Goal: Book appointment/travel/reservation

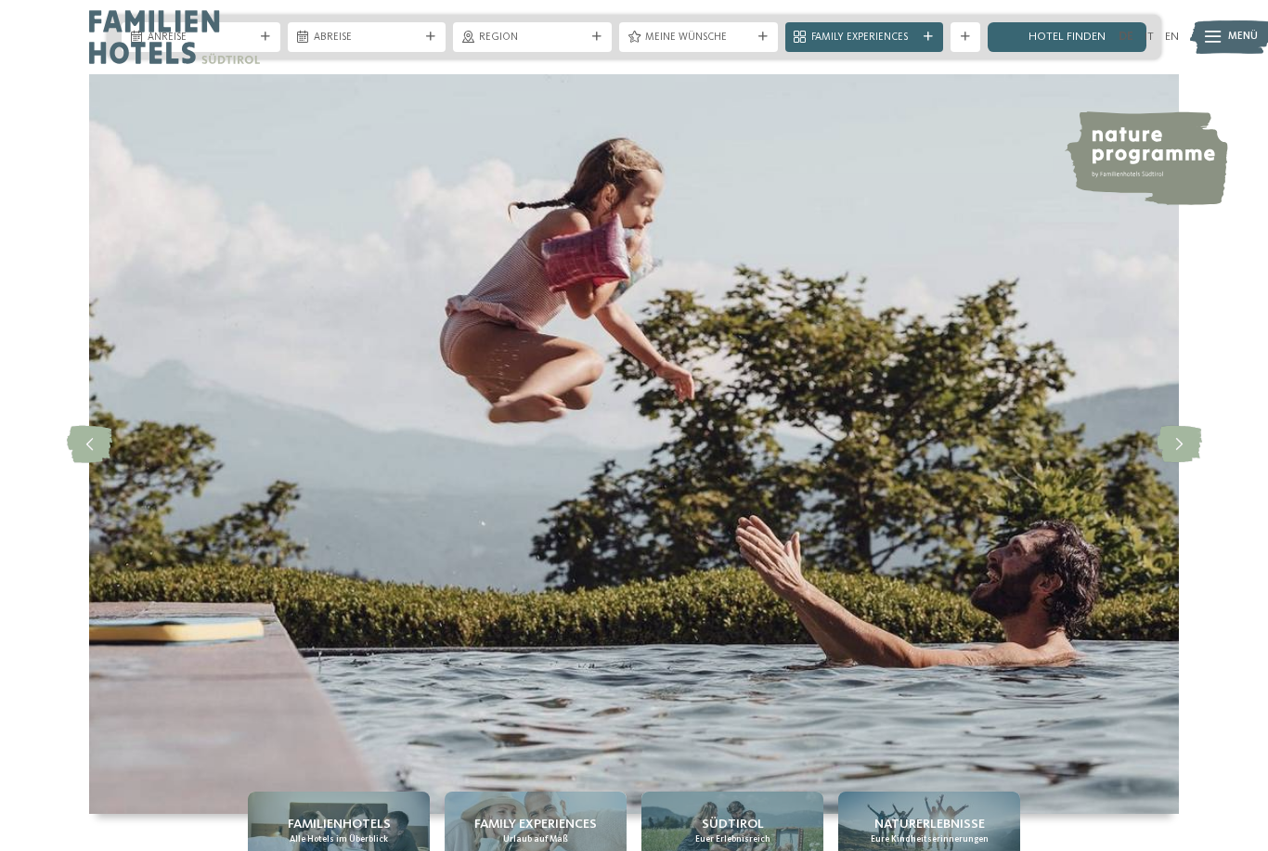
click at [250, 37] on img at bounding box center [174, 37] width 171 height 74
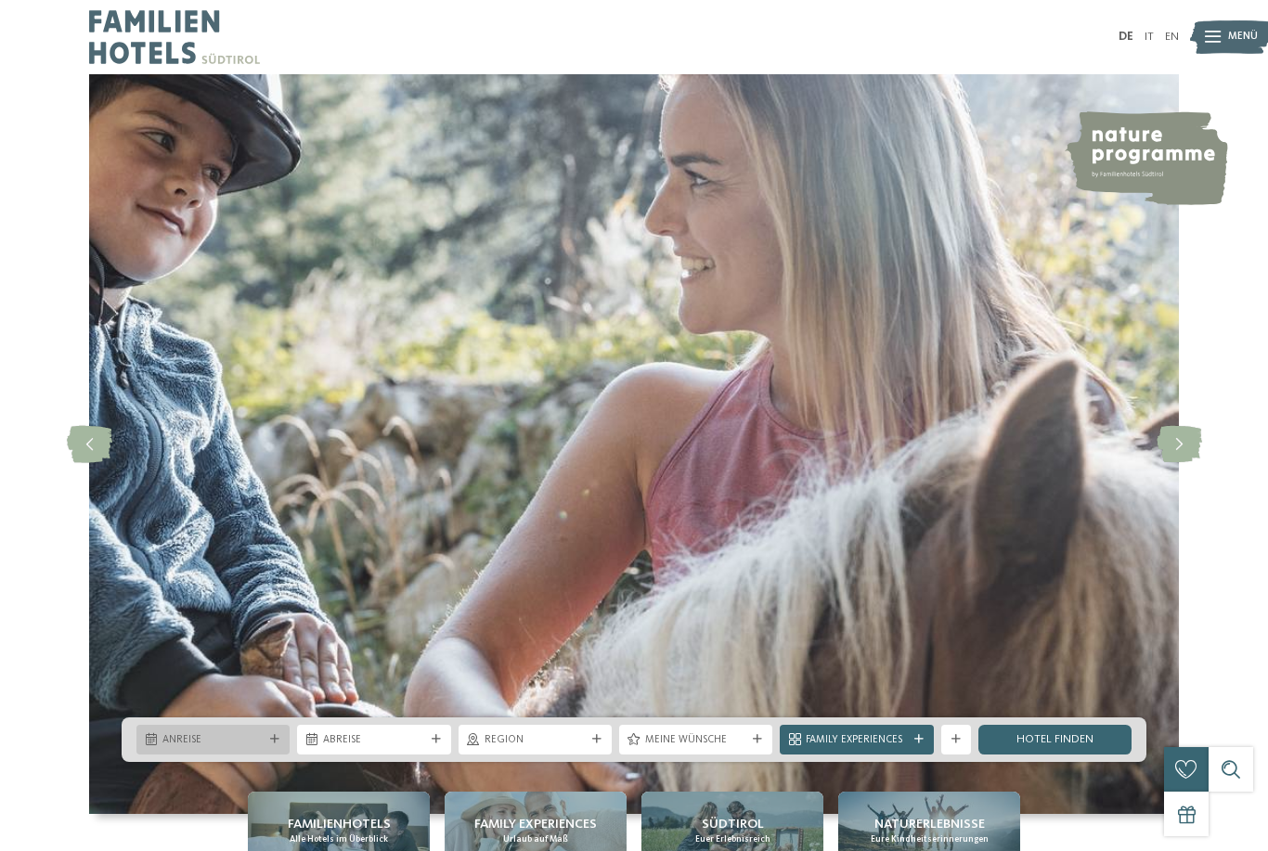
click at [259, 748] on span "Anreise" at bounding box center [212, 740] width 101 height 15
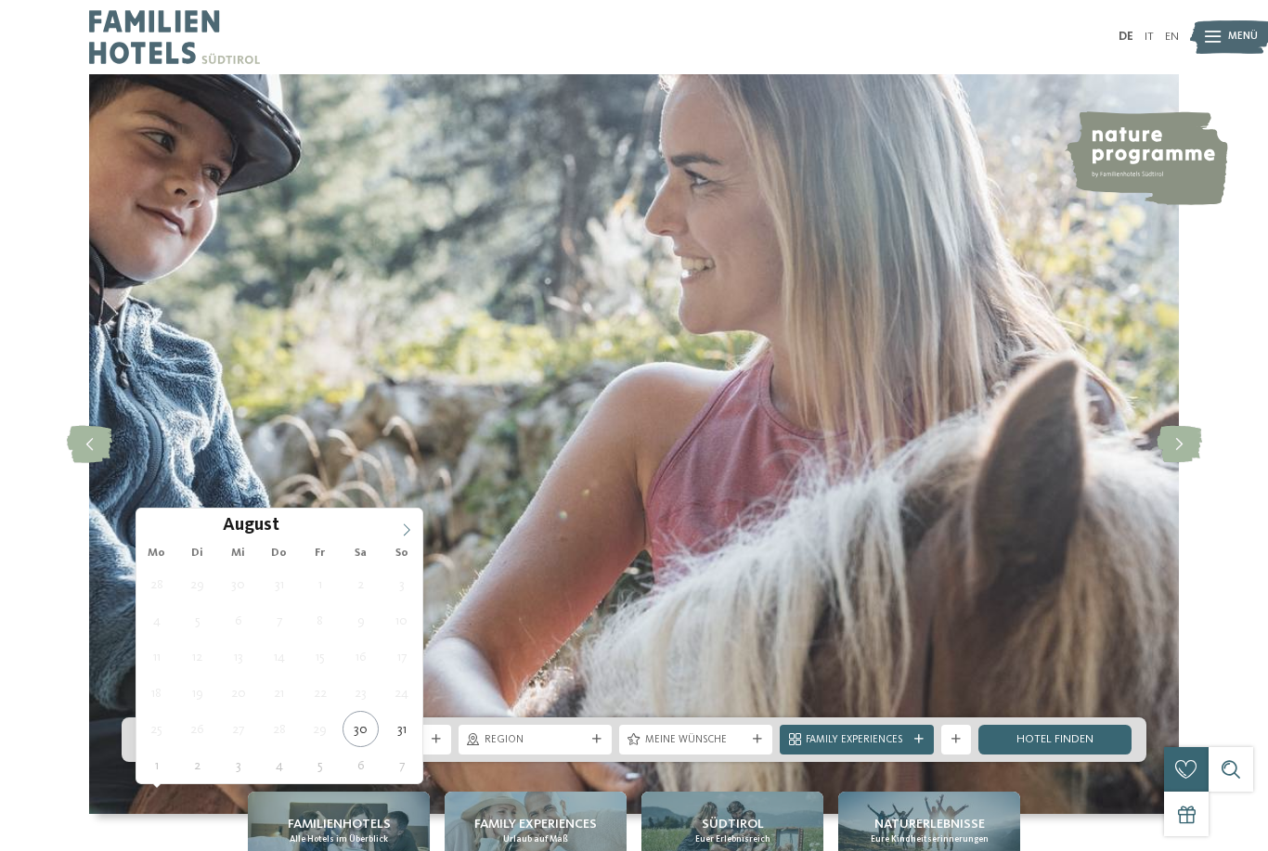
click at [409, 529] on icon at bounding box center [406, 530] width 13 height 13
click at [407, 522] on span at bounding box center [407, 525] width 32 height 32
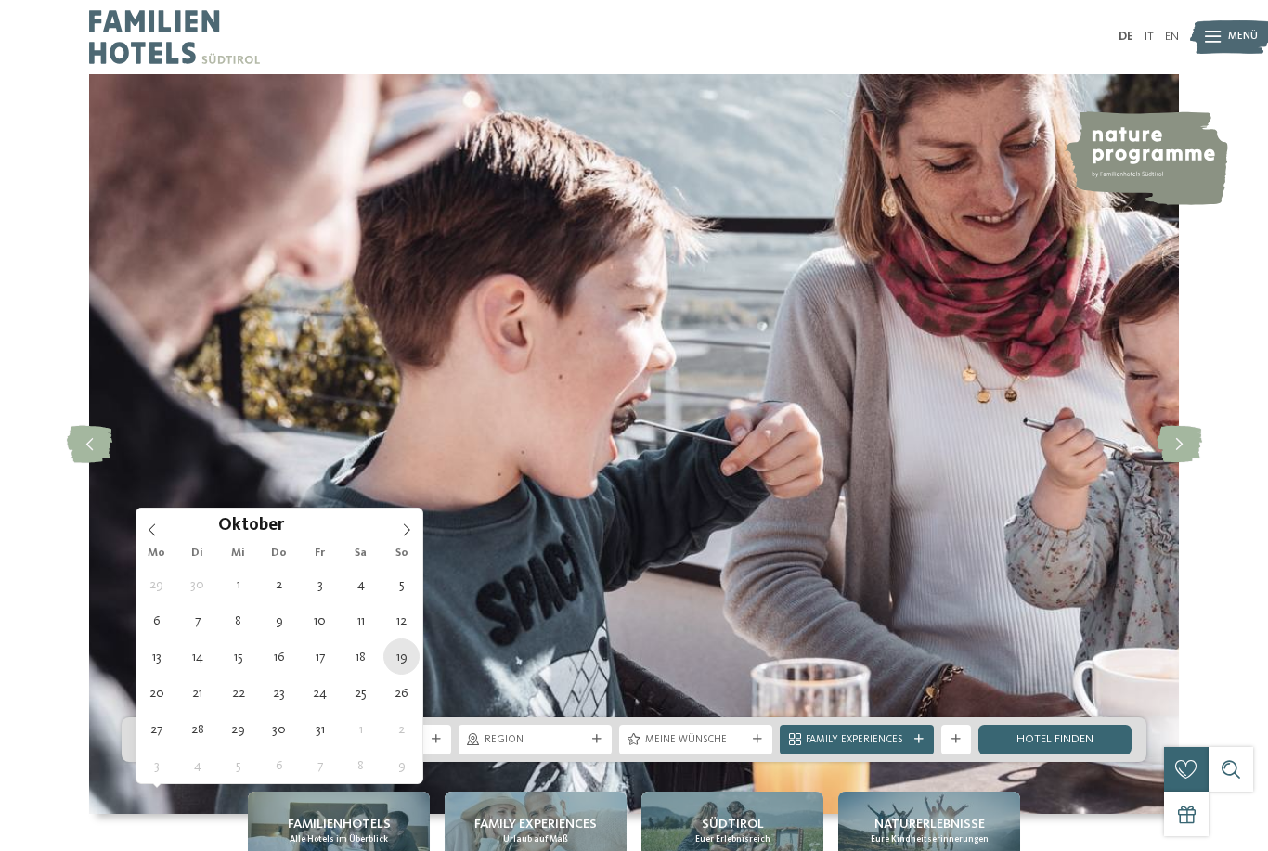
type div "19.10.2025"
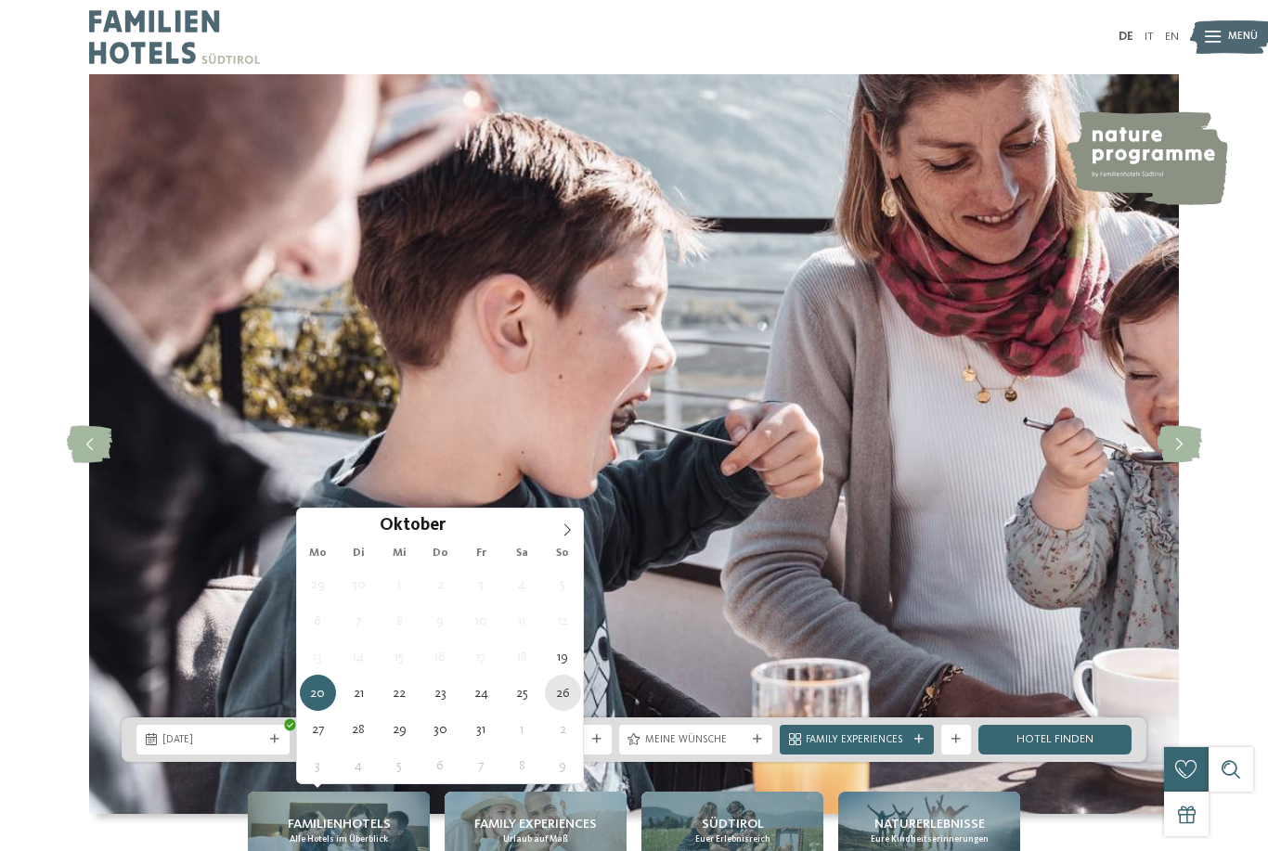
type div "26.10.2025"
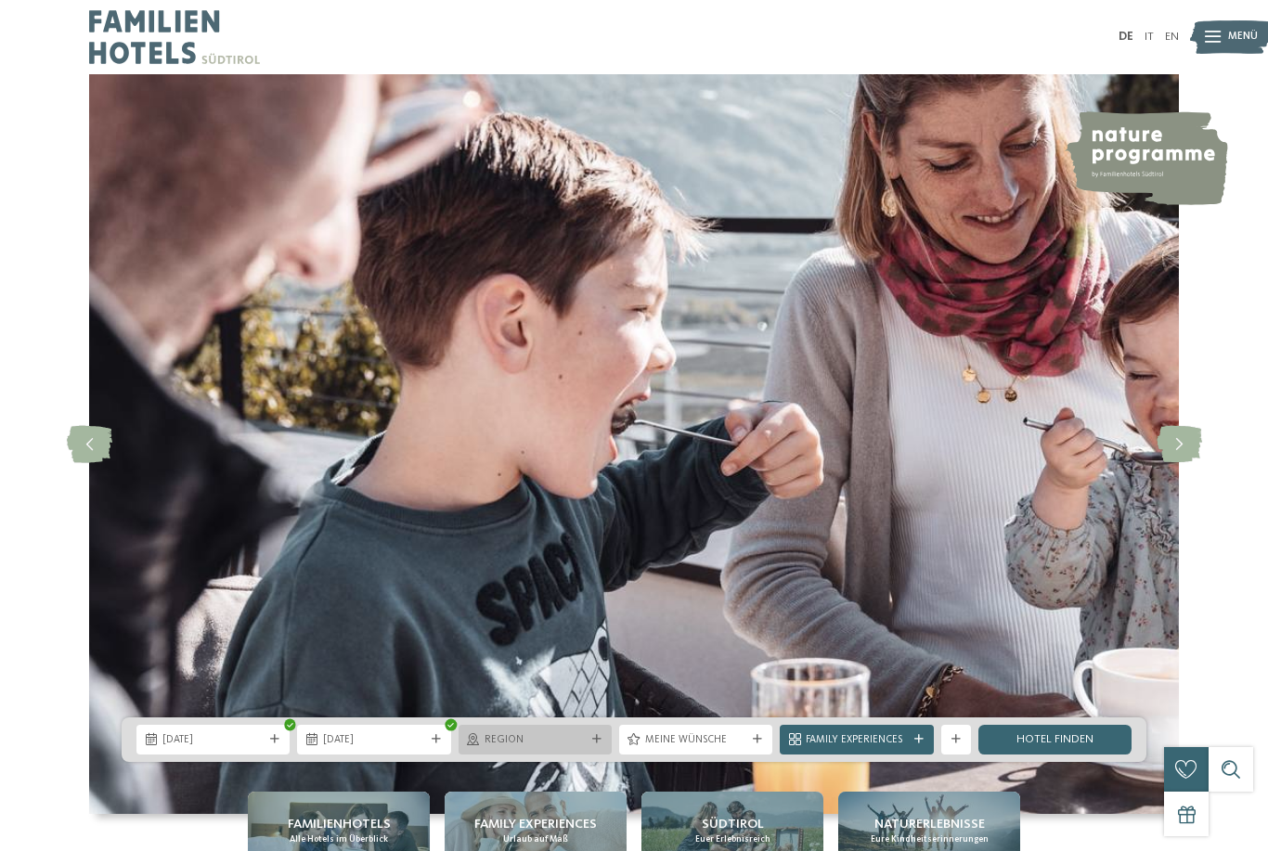
click at [572, 748] on span "Region" at bounding box center [535, 740] width 101 height 15
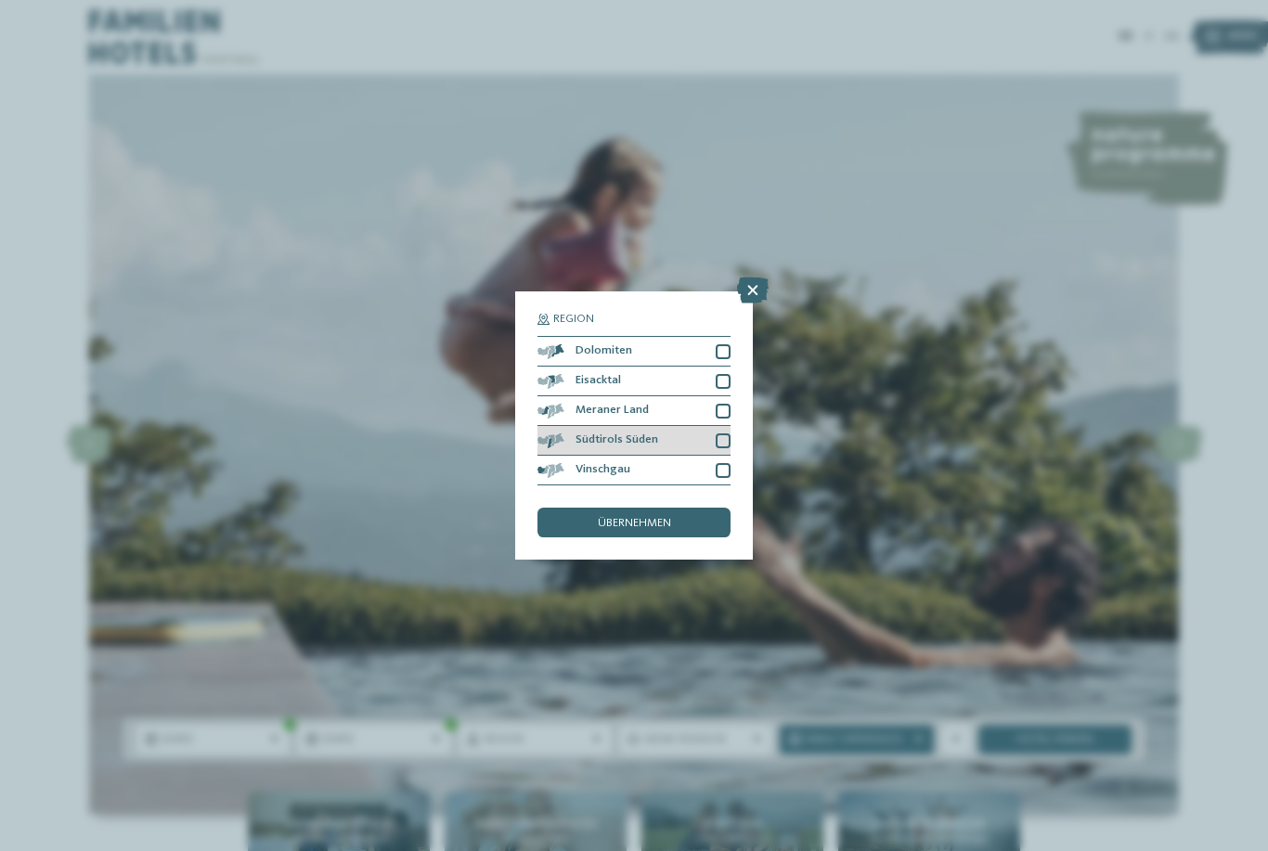
click at [724, 426] on div "Südtirols Süden" at bounding box center [633, 441] width 193 height 30
click at [720, 404] on div at bounding box center [723, 411] width 15 height 15
click at [722, 436] on icon at bounding box center [722, 440] width 9 height 9
click at [726, 407] on icon at bounding box center [722, 411] width 9 height 9
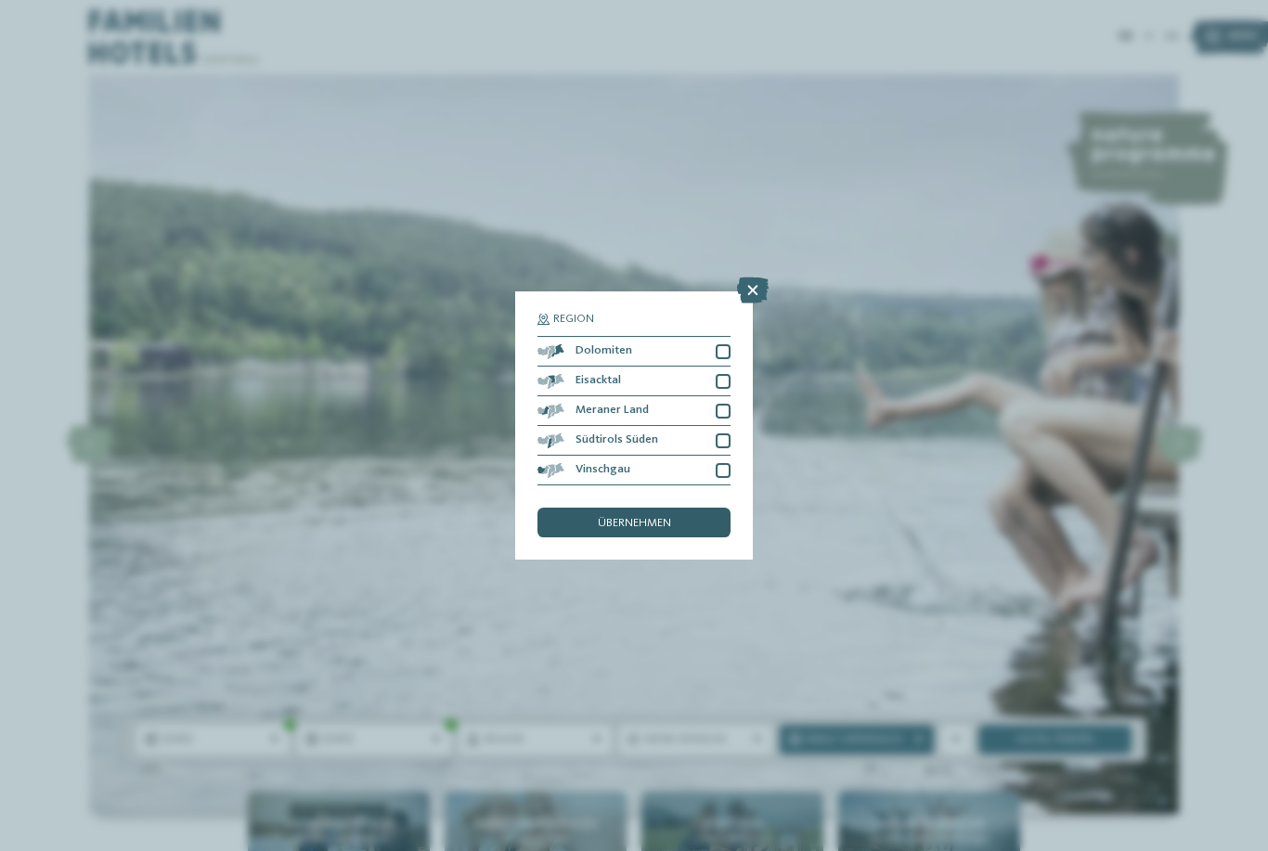
click at [677, 508] on div "übernehmen" at bounding box center [633, 523] width 193 height 30
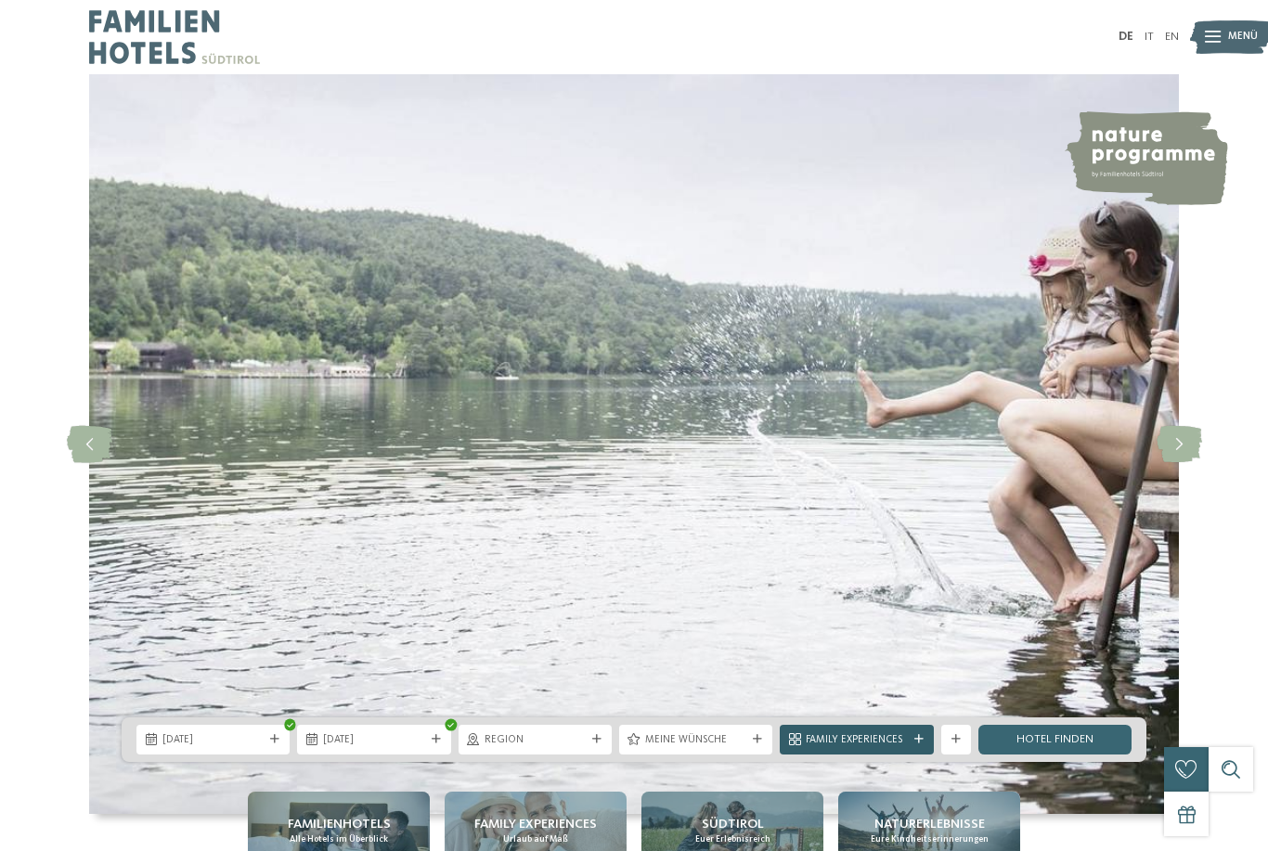
click at [892, 755] on div "Family Experiences" at bounding box center [856, 740] width 153 height 30
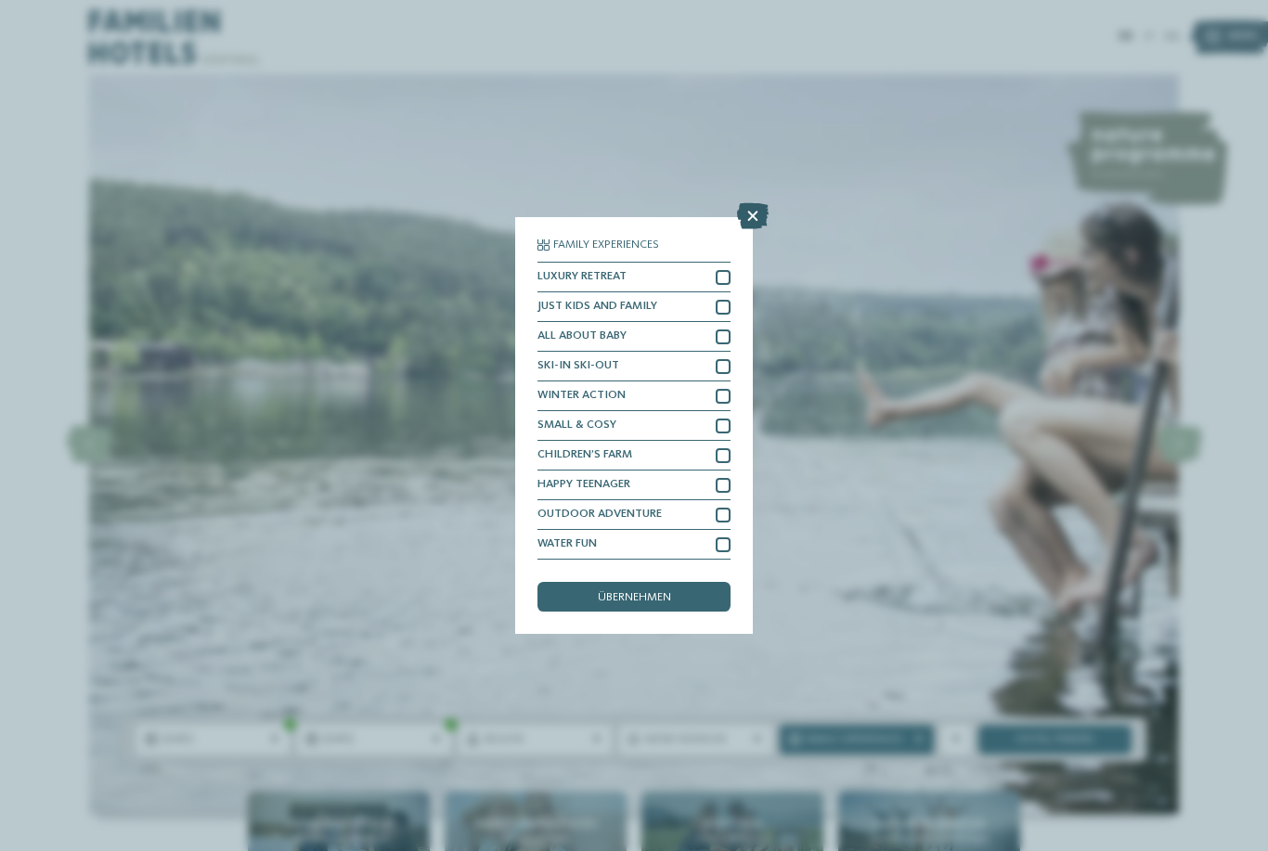
click at [750, 203] on icon at bounding box center [753, 216] width 32 height 26
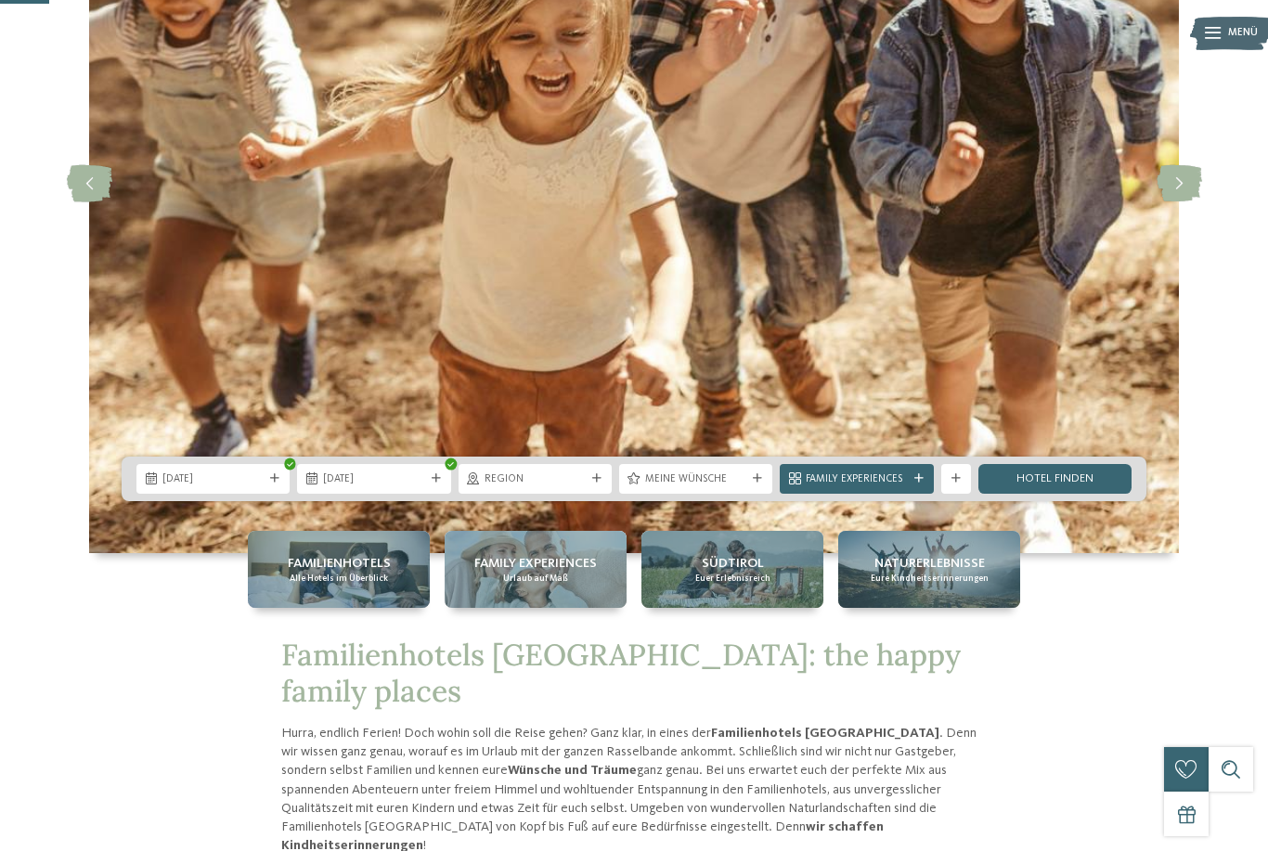
scroll to position [268, 0]
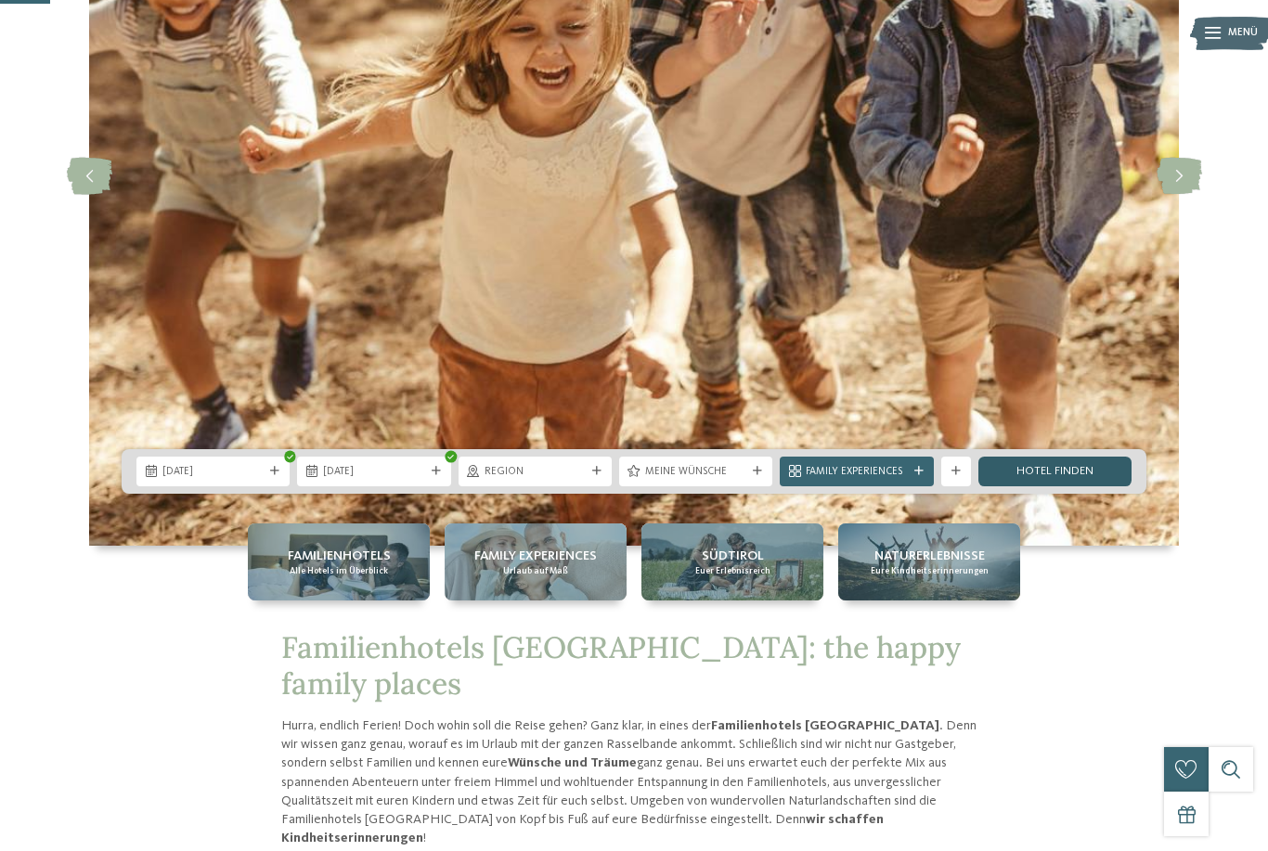
click at [1077, 486] on link "Hotel finden" at bounding box center [1054, 472] width 153 height 30
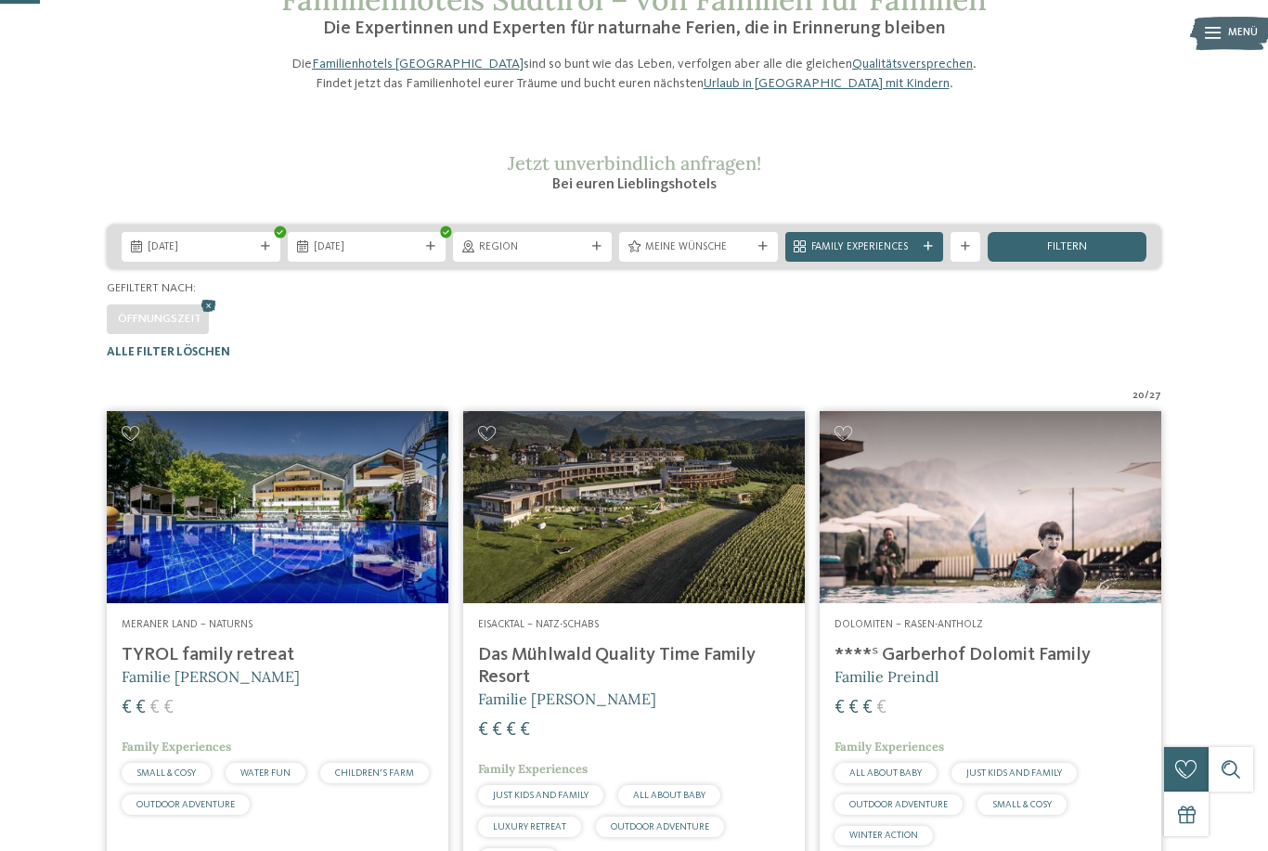
scroll to position [112, 0]
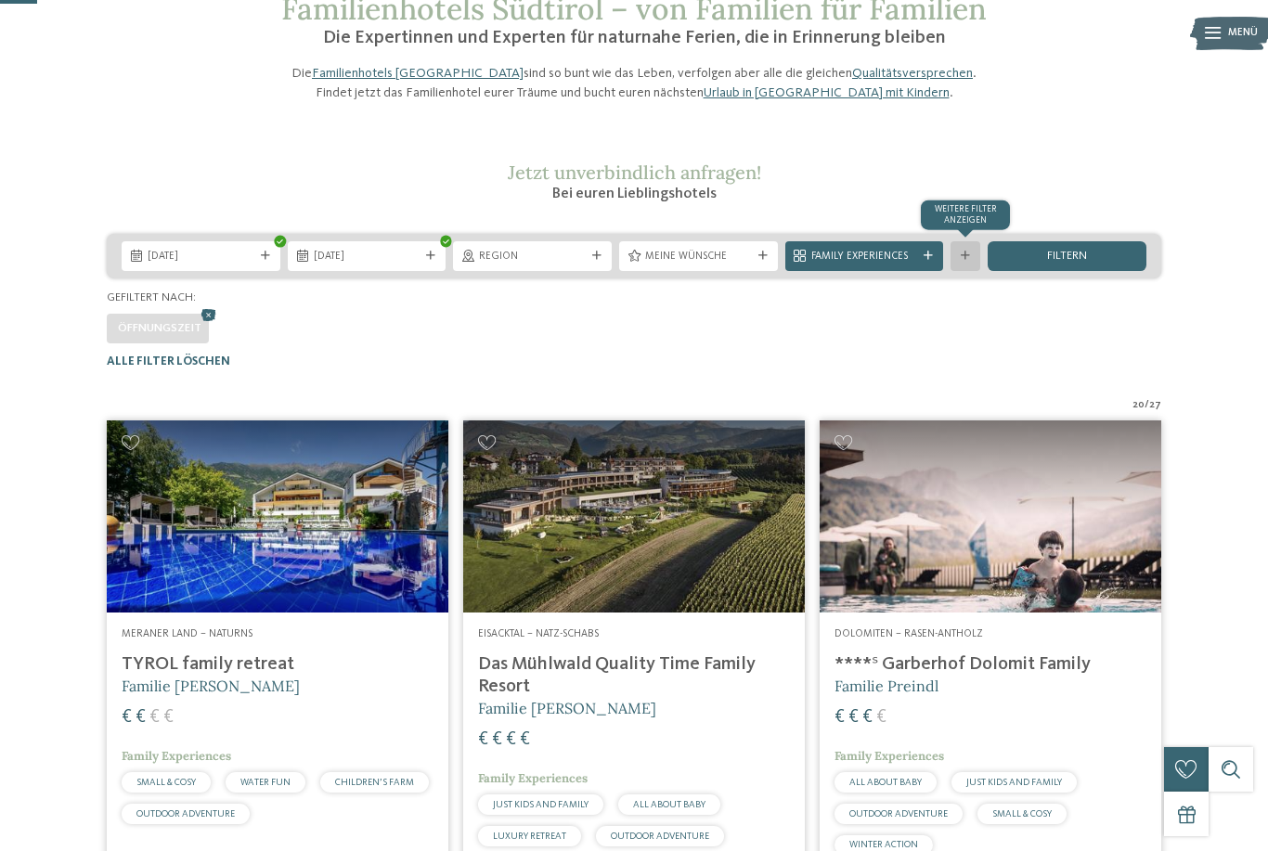
click at [970, 271] on div "Weitere Filter anzeigen" at bounding box center [966, 256] width 30 height 30
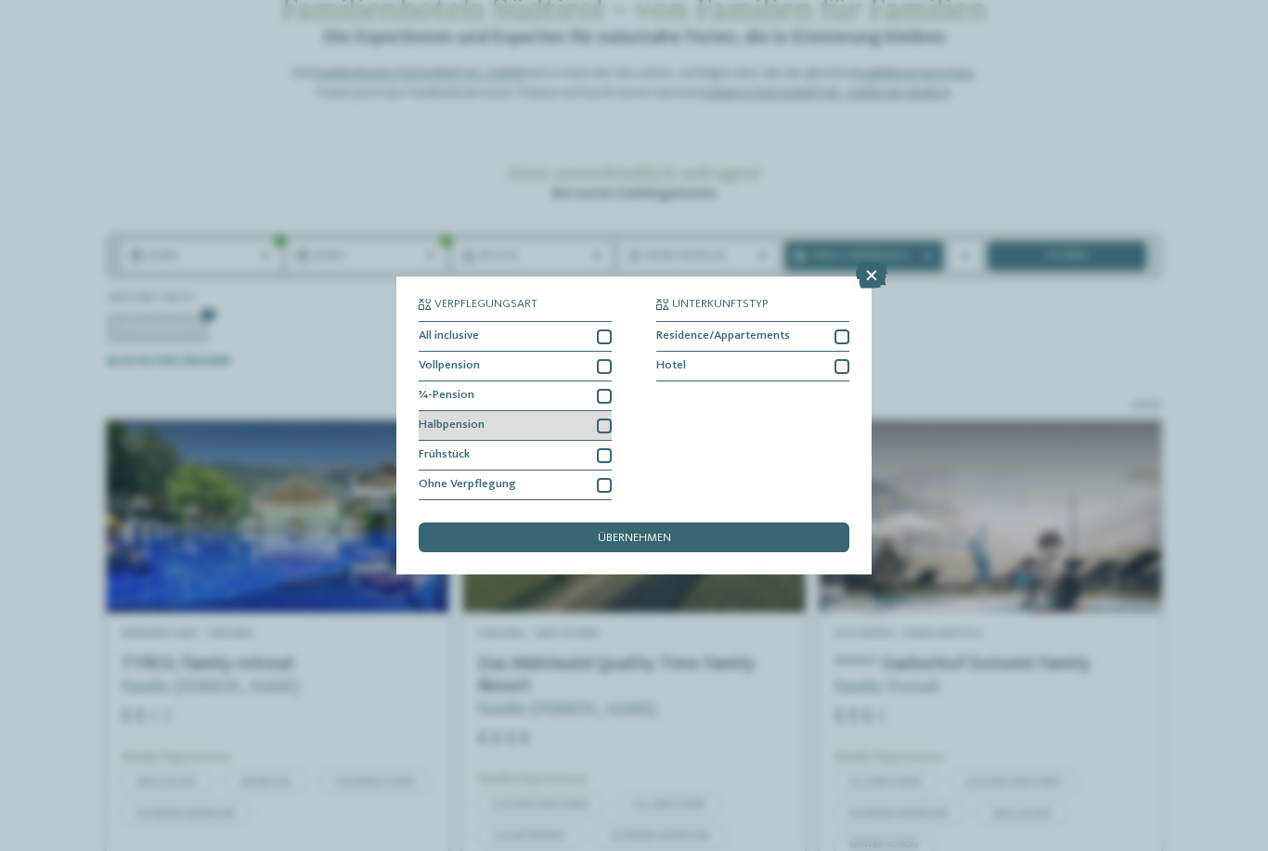
click at [603, 419] on div at bounding box center [604, 426] width 15 height 15
click at [609, 389] on div at bounding box center [604, 396] width 15 height 15
click at [604, 352] on div "Vollpension" at bounding box center [515, 367] width 193 height 30
click at [607, 330] on div at bounding box center [604, 337] width 15 height 15
click at [677, 523] on div "übernehmen" at bounding box center [634, 538] width 431 height 30
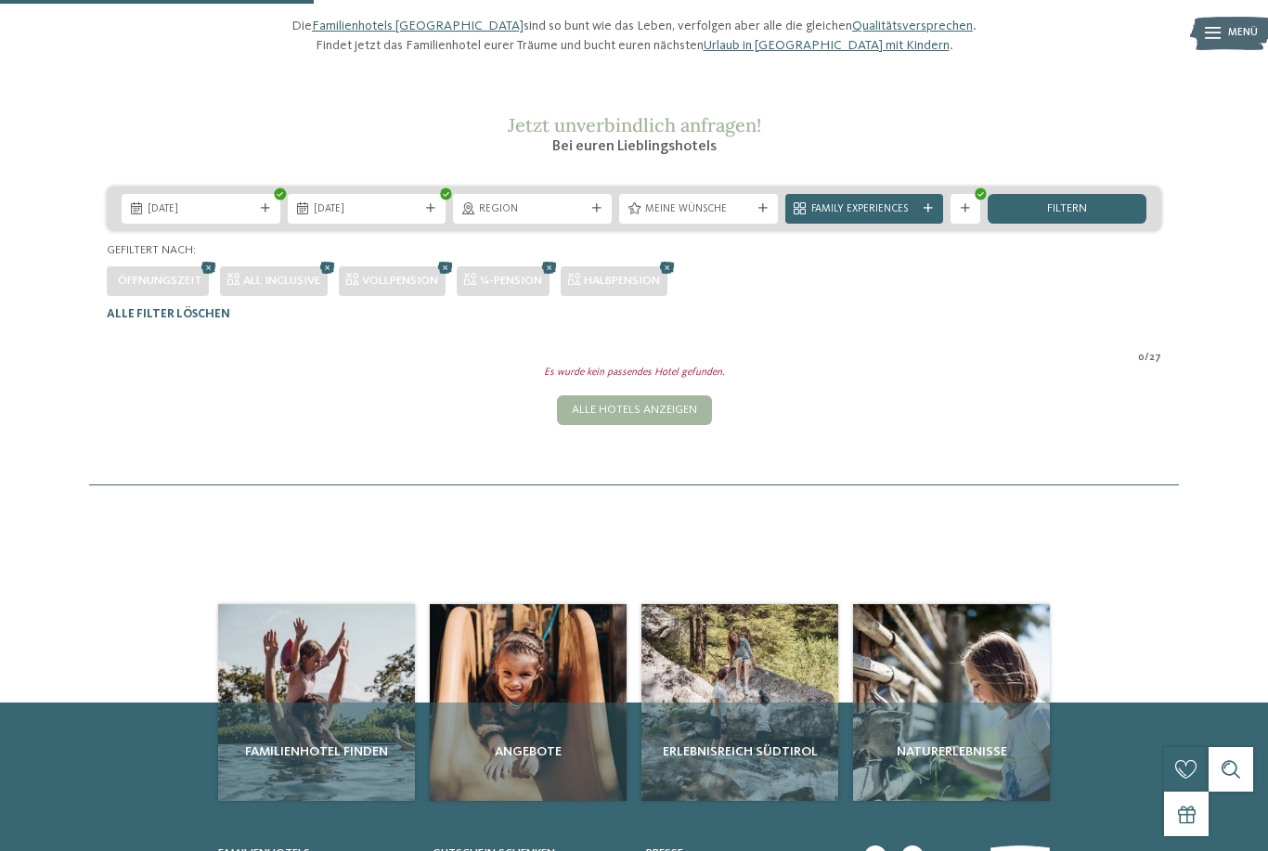
scroll to position [159, 0]
click at [324, 278] on icon at bounding box center [328, 268] width 22 height 19
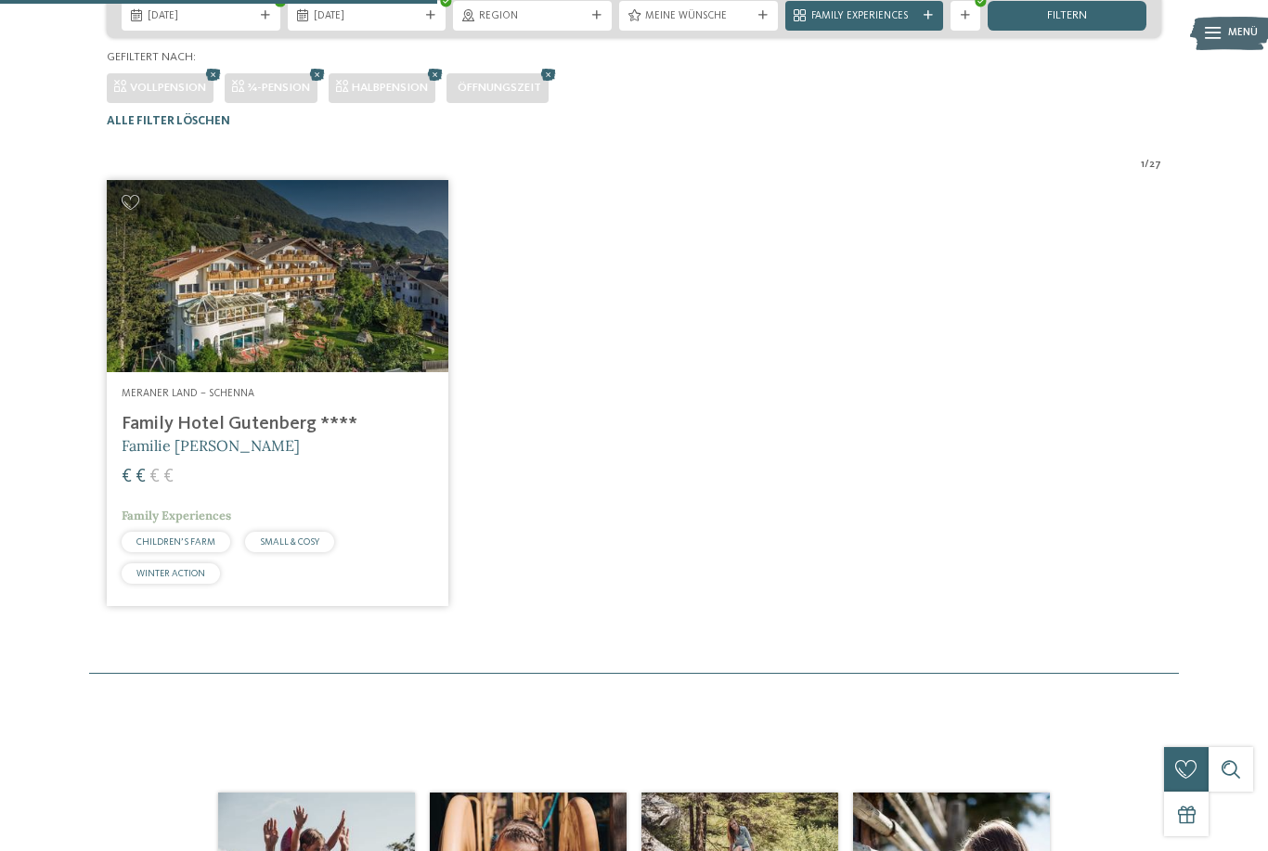
scroll to position [352, 0]
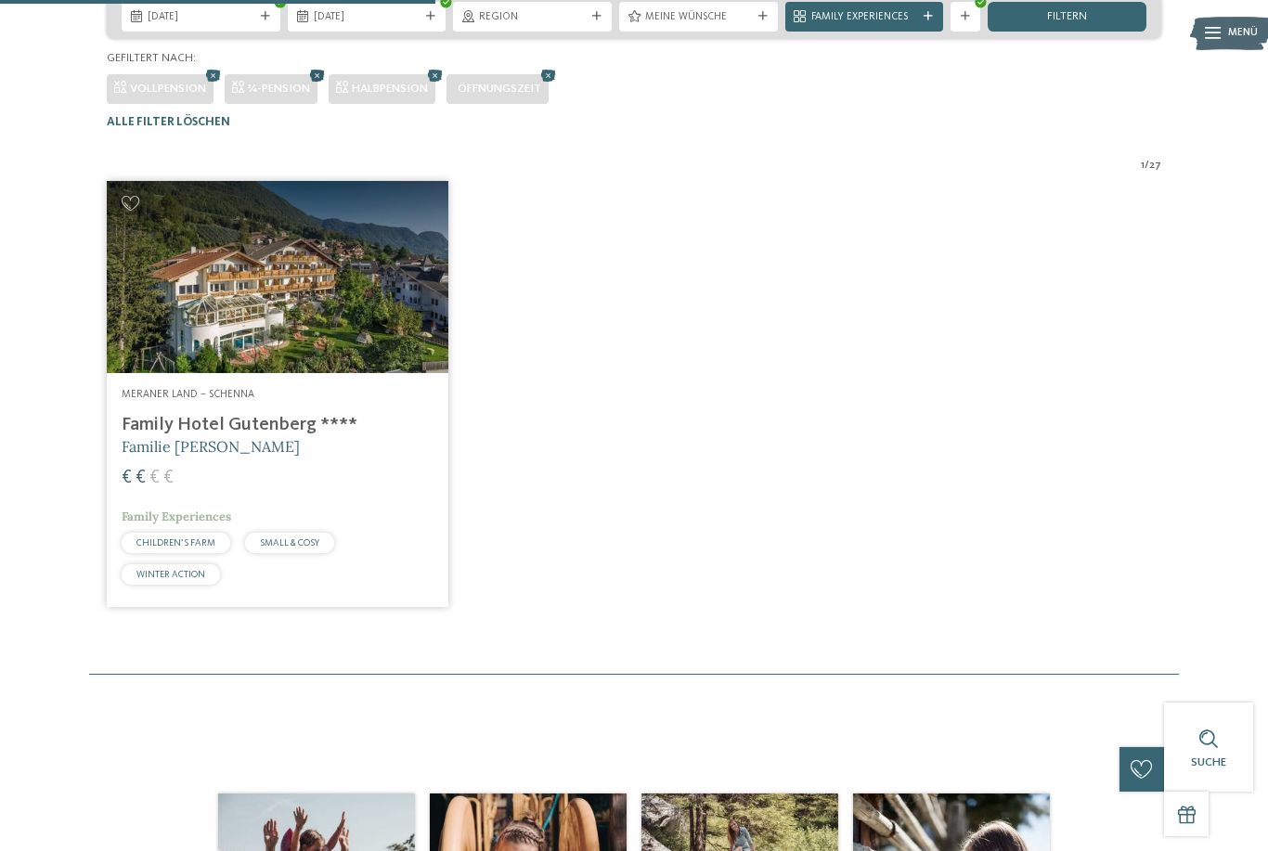
click at [313, 85] on icon at bounding box center [317, 75] width 22 height 19
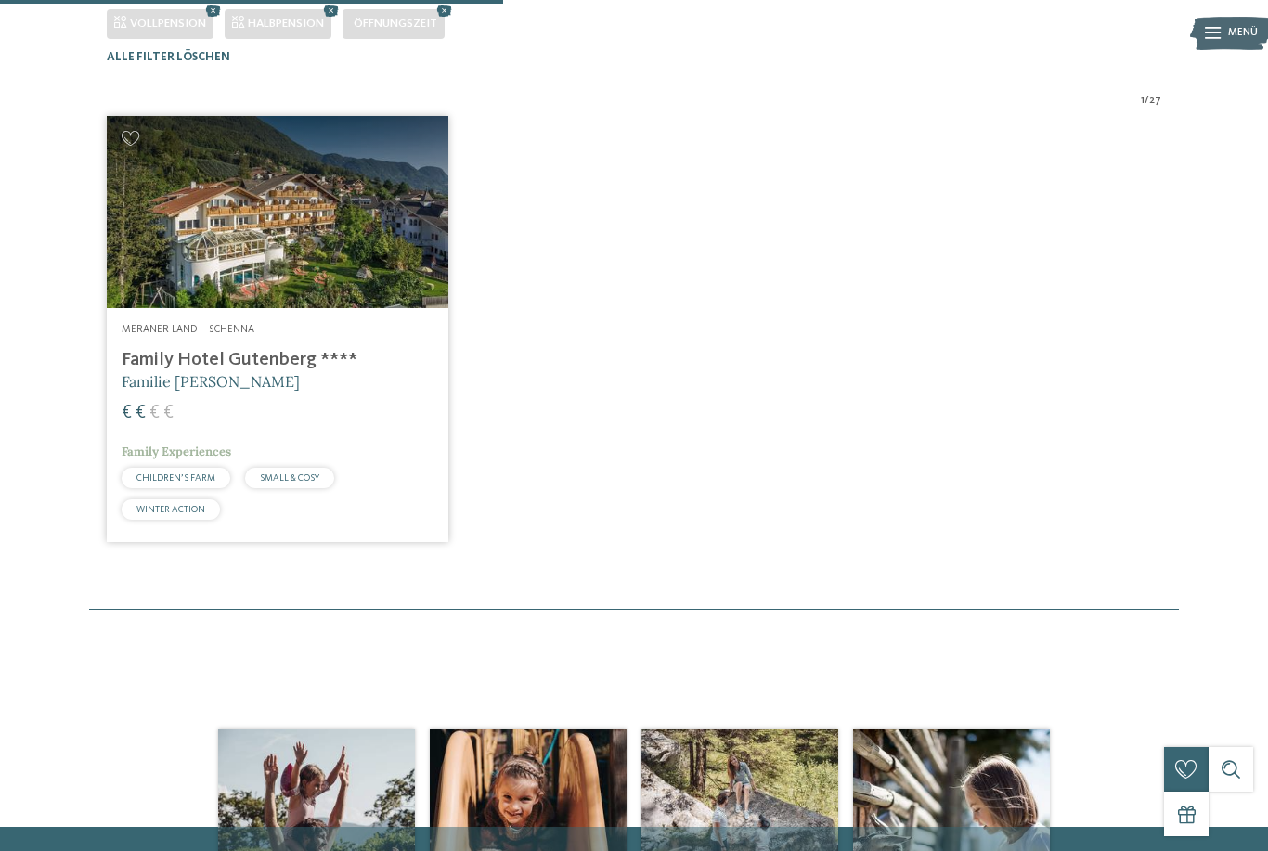
scroll to position [407, 0]
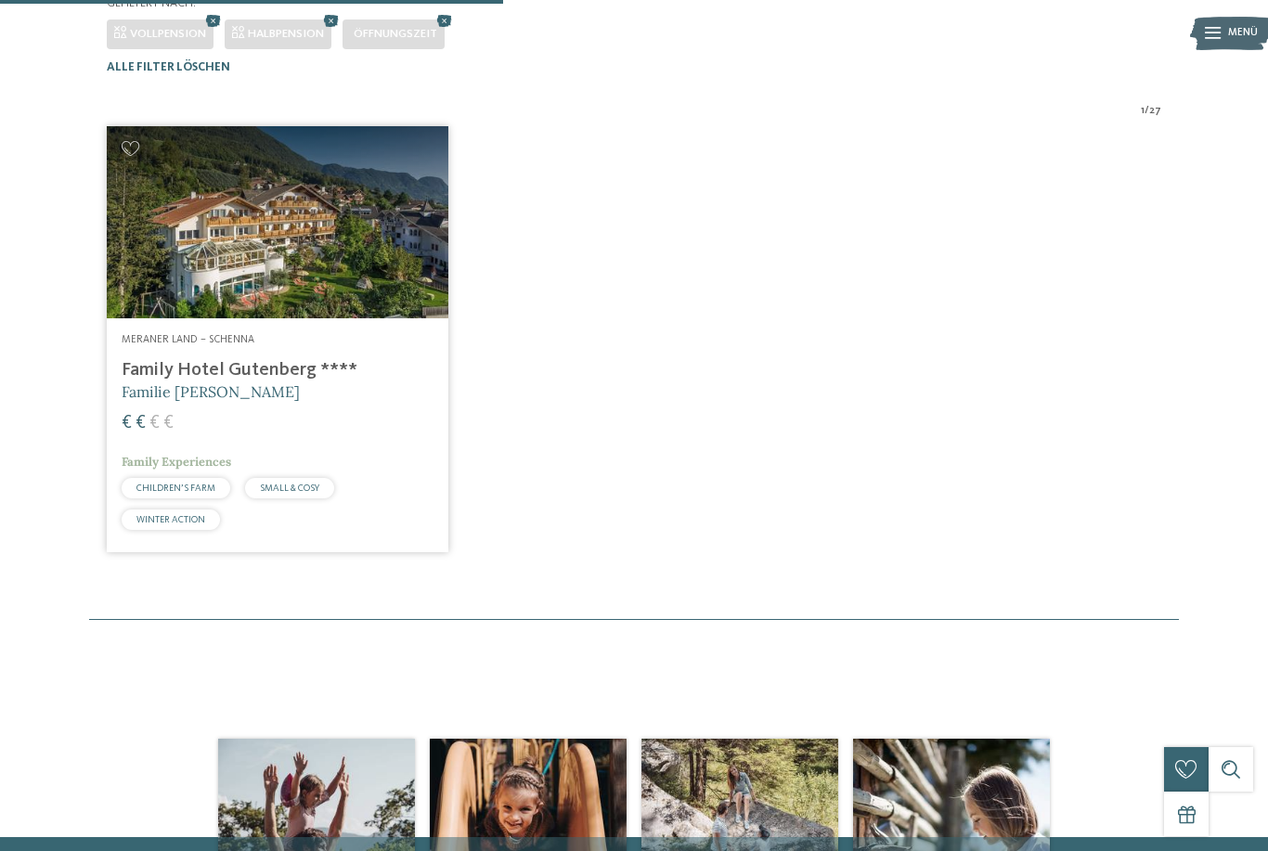
click at [330, 49] on div "Halbpension" at bounding box center [278, 34] width 107 height 30
click at [337, 31] on icon at bounding box center [331, 20] width 22 height 19
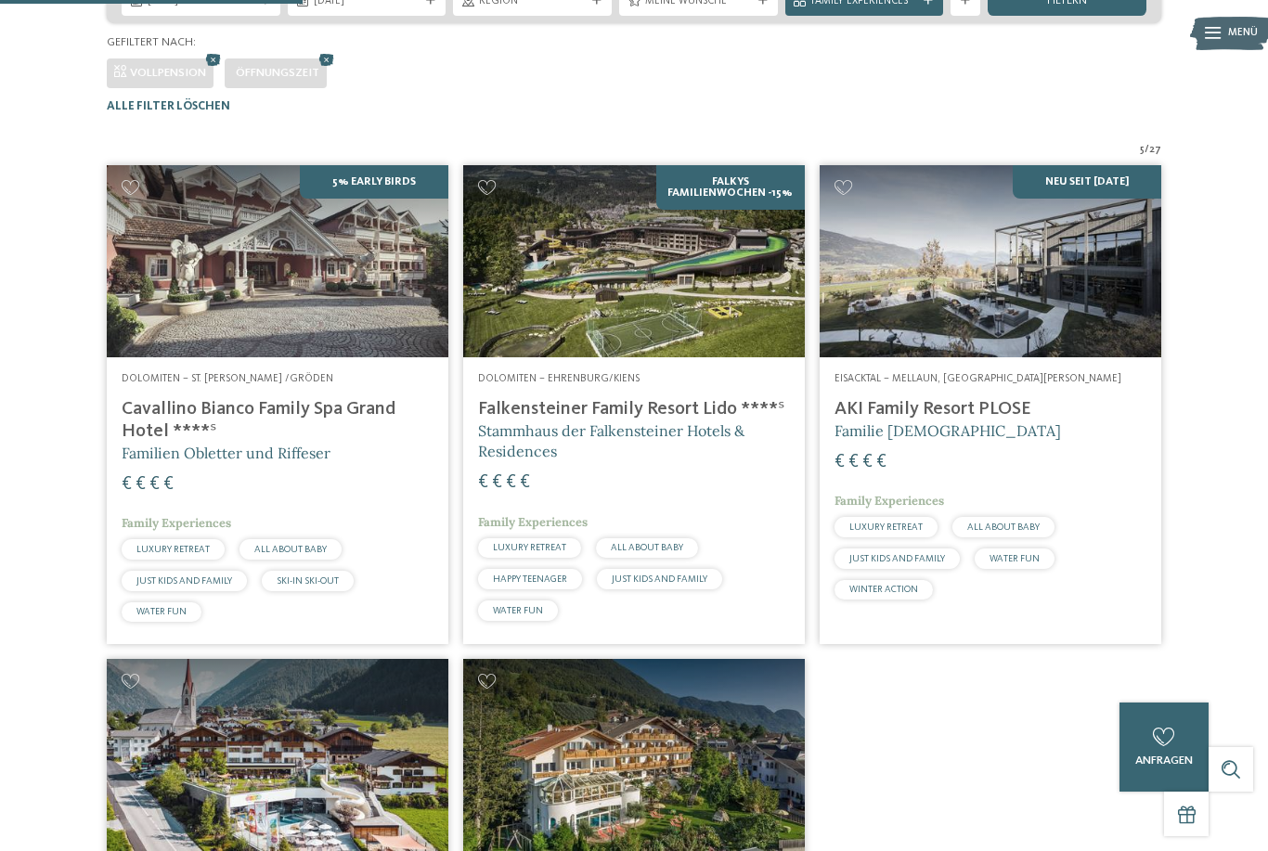
scroll to position [369, 0]
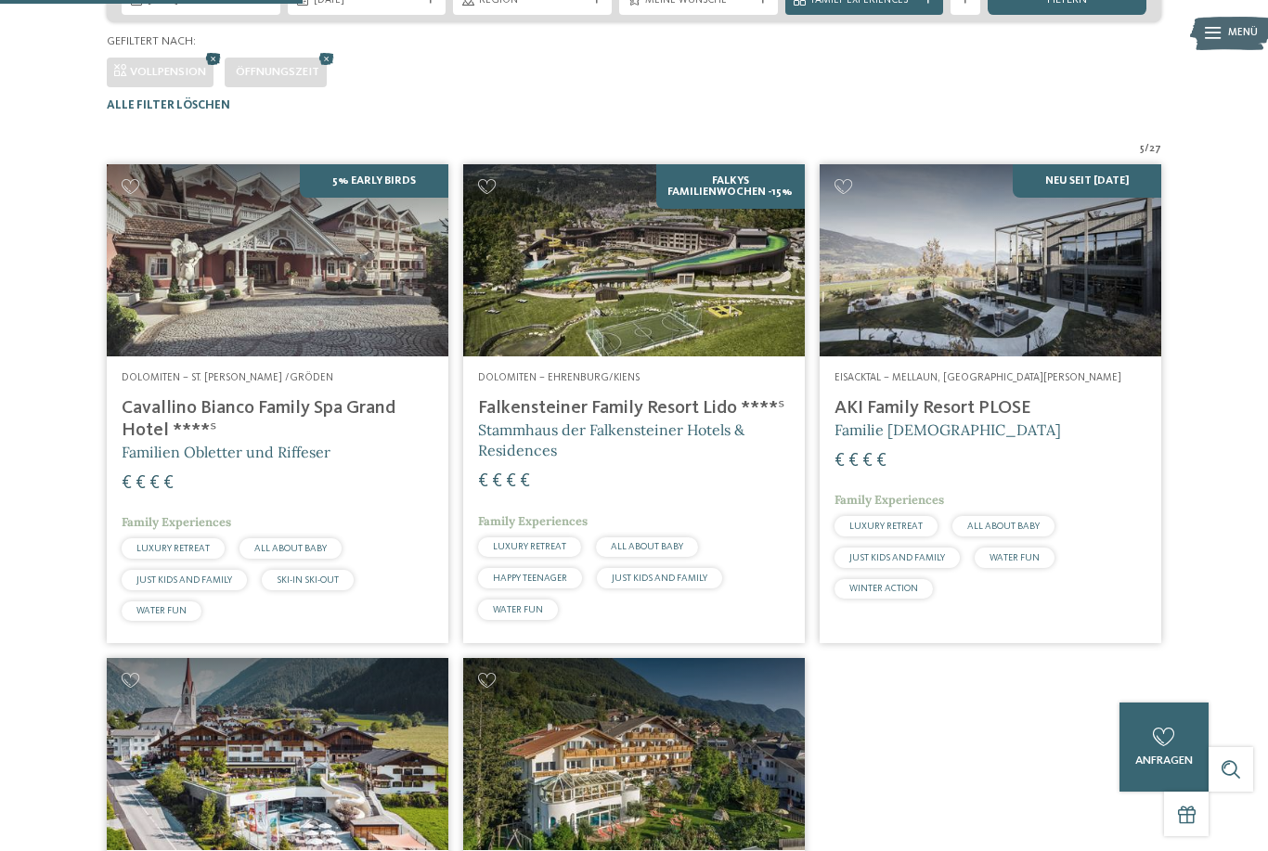
click at [210, 69] on icon at bounding box center [213, 58] width 22 height 19
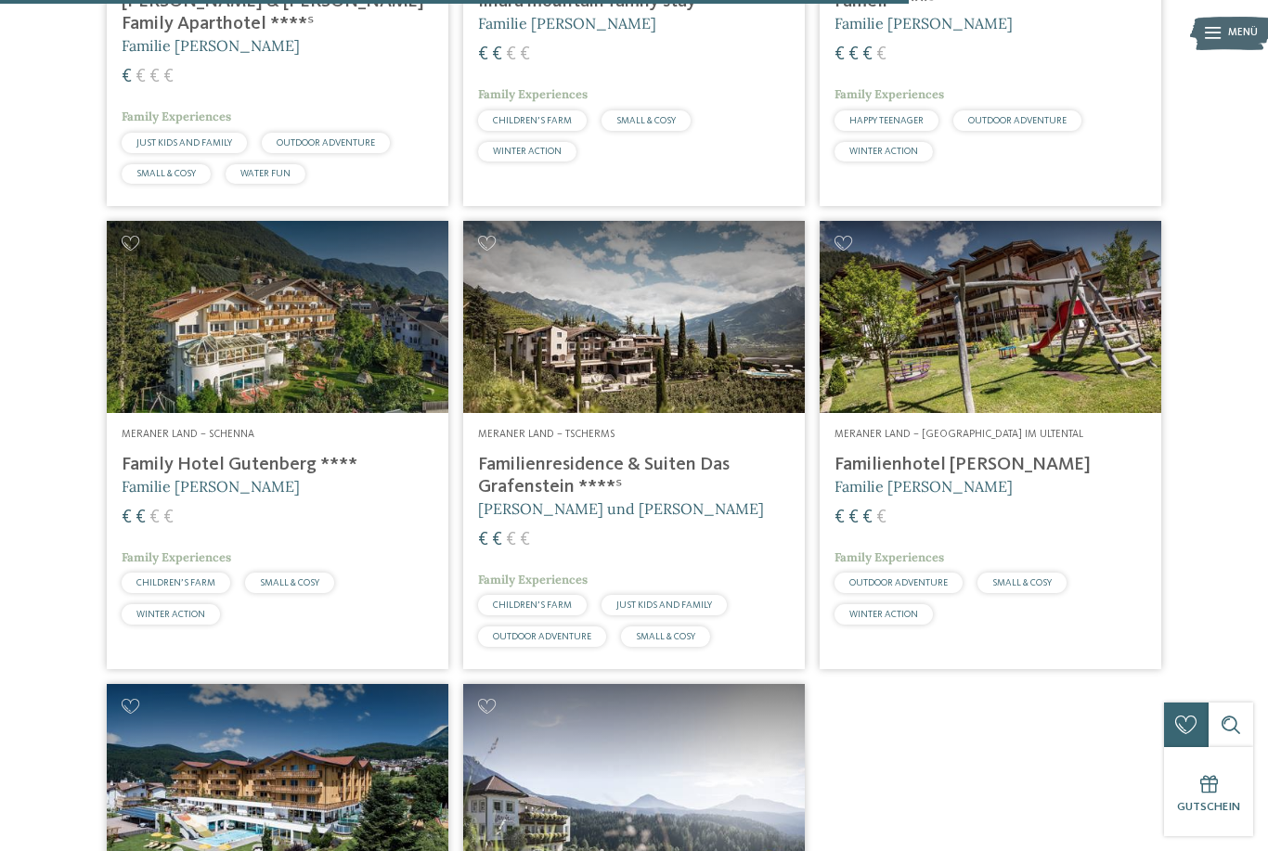
scroll to position [2766, 0]
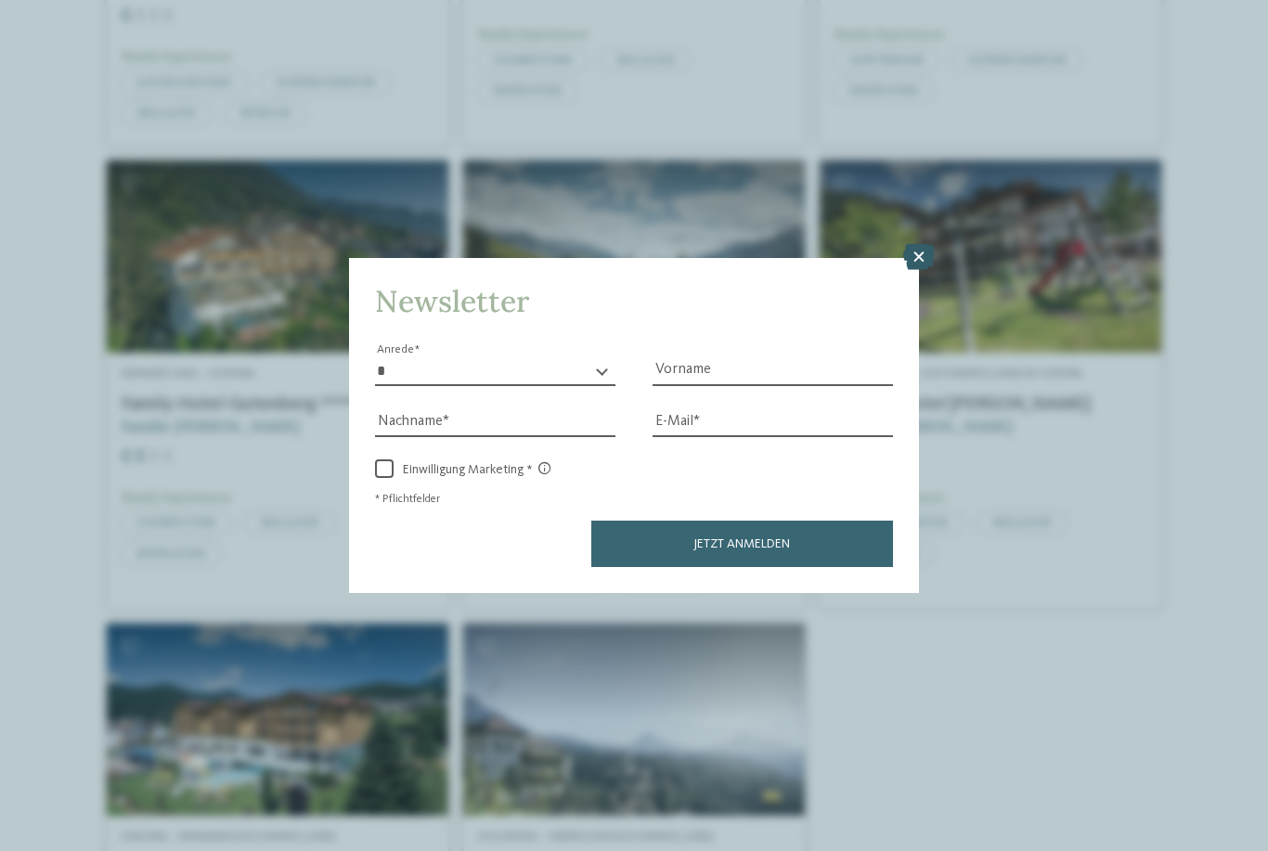
click at [917, 244] on icon at bounding box center [919, 257] width 32 height 26
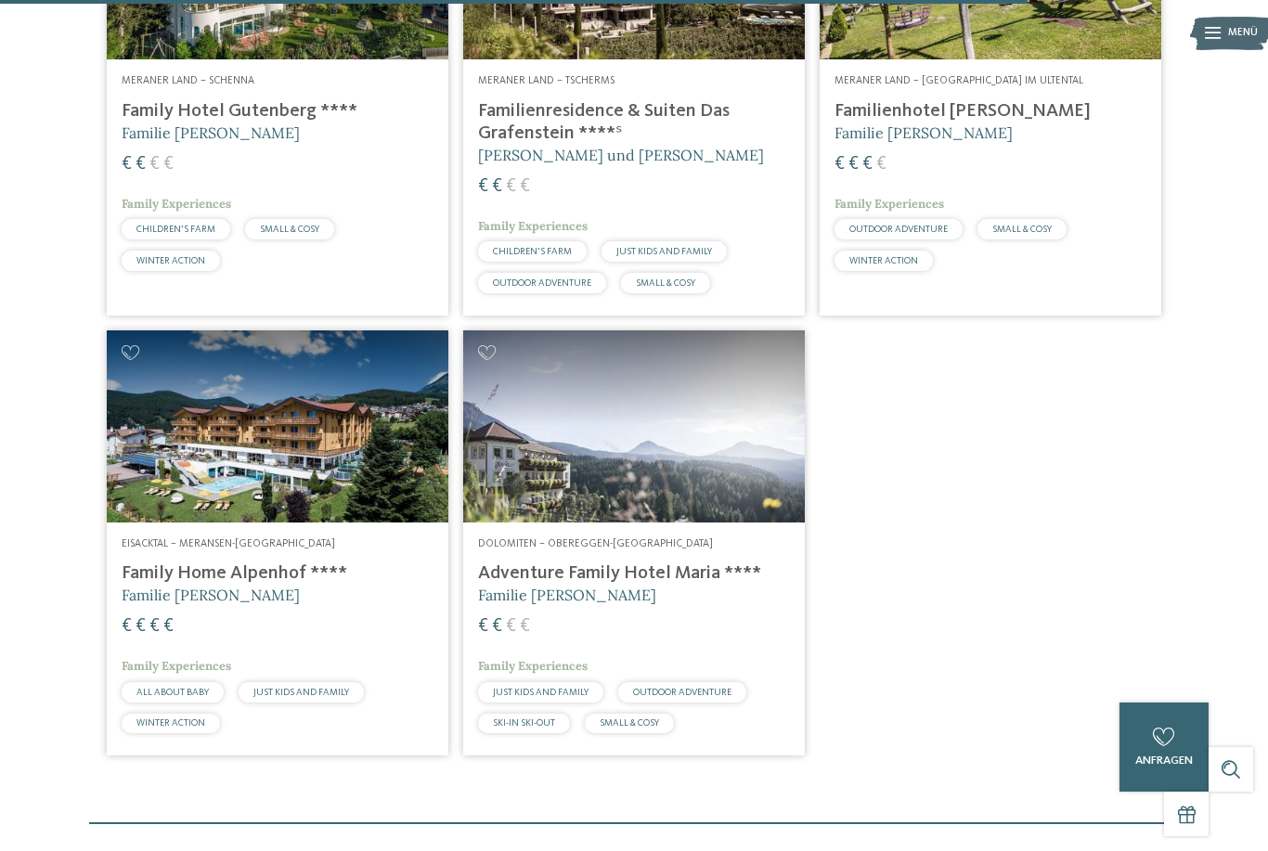
scroll to position [3061, 0]
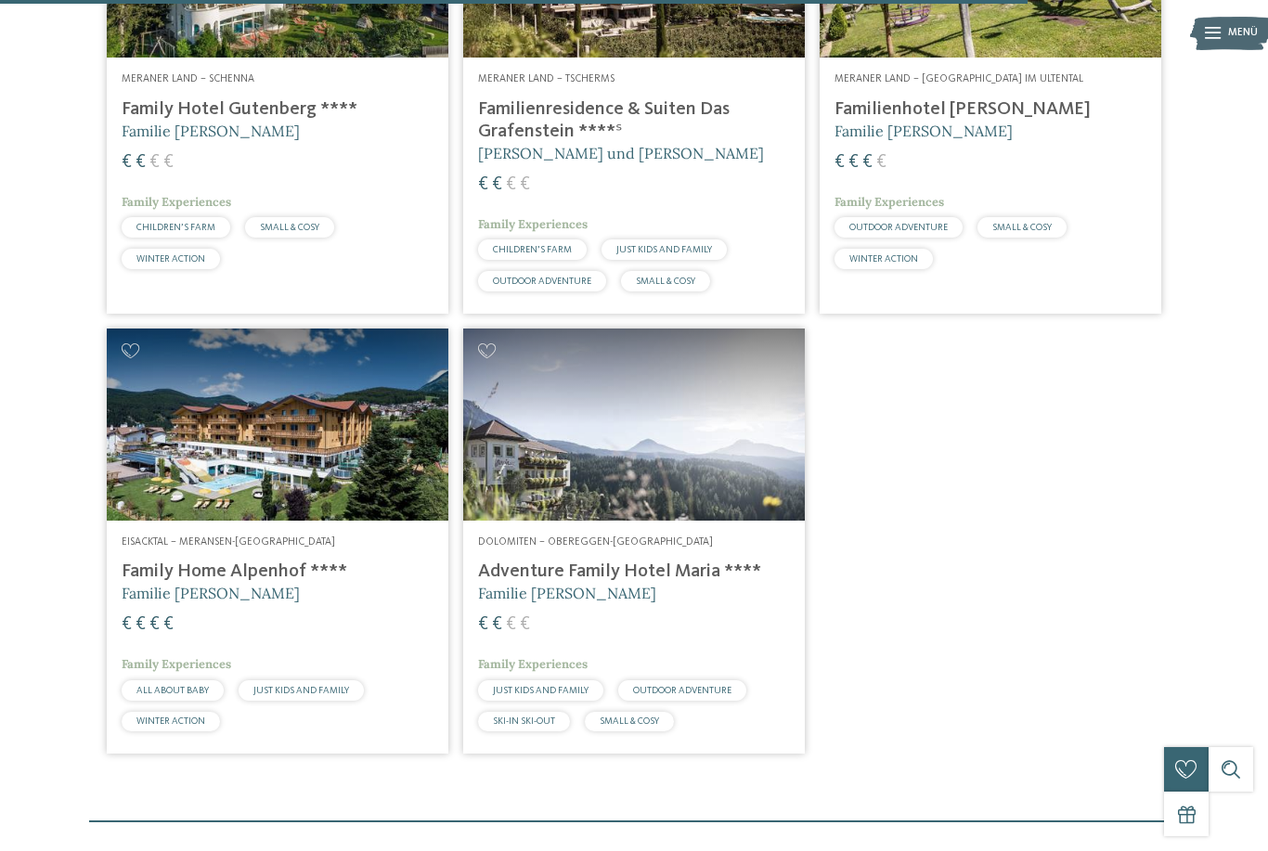
click at [694, 583] on h5 "Familie Kofler" at bounding box center [634, 593] width 312 height 20
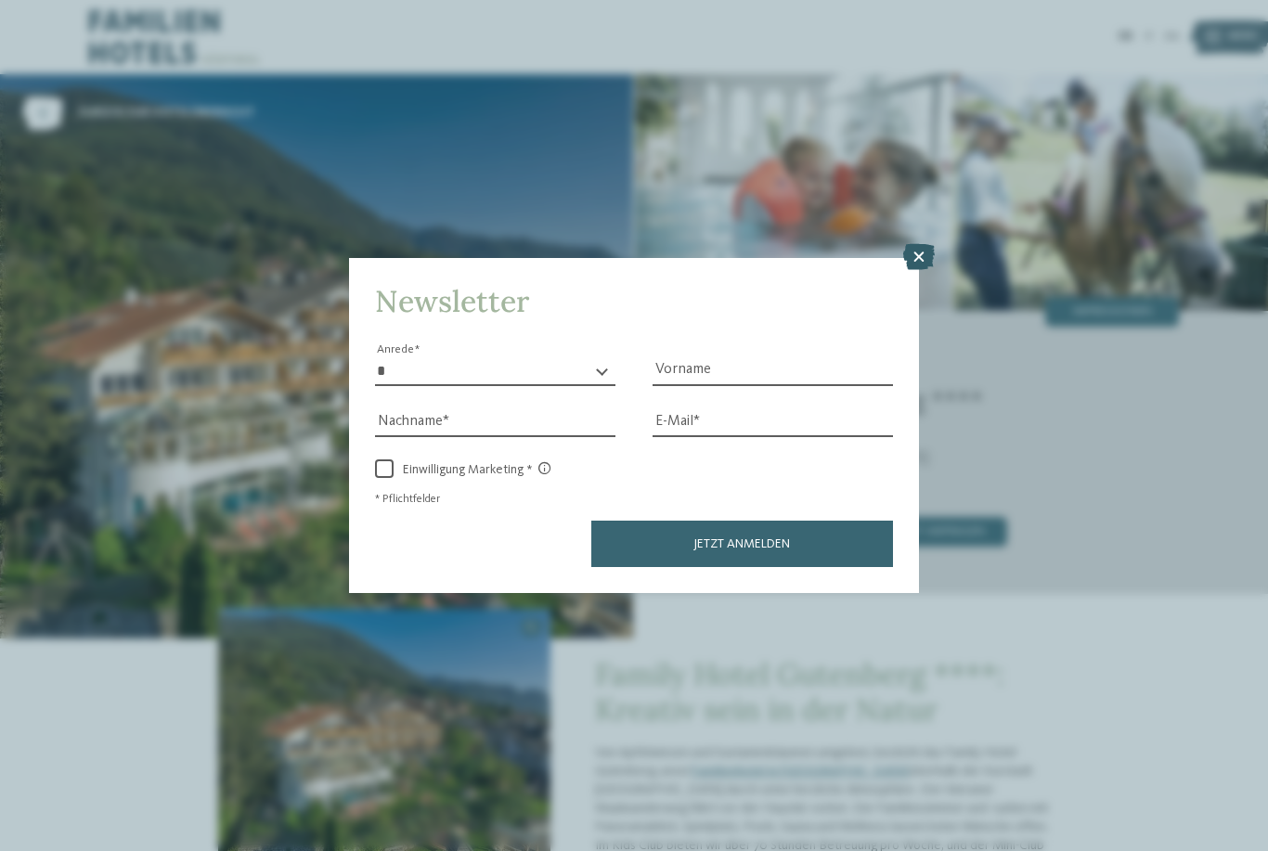
click at [912, 244] on icon at bounding box center [919, 257] width 32 height 26
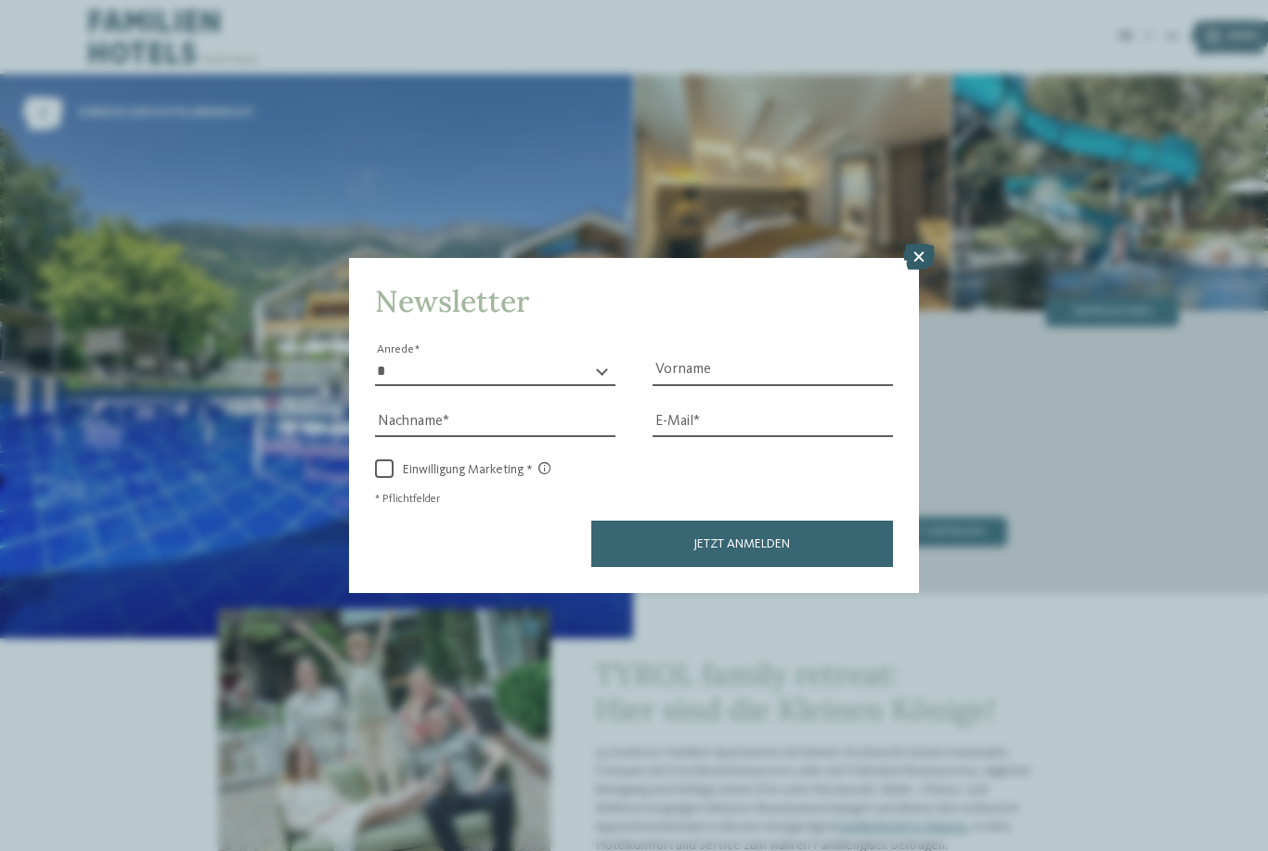
click at [903, 244] on icon at bounding box center [919, 257] width 32 height 26
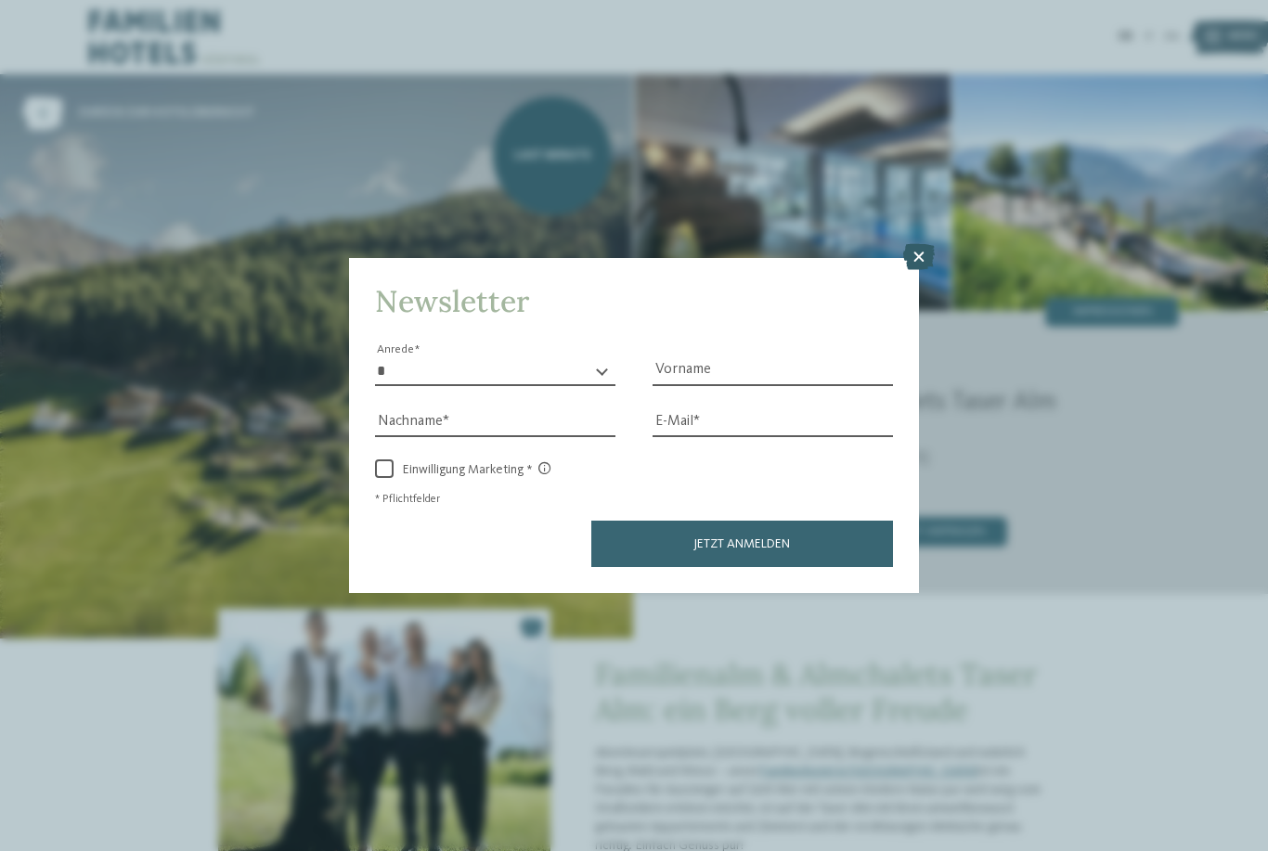
click at [909, 244] on icon at bounding box center [919, 257] width 32 height 26
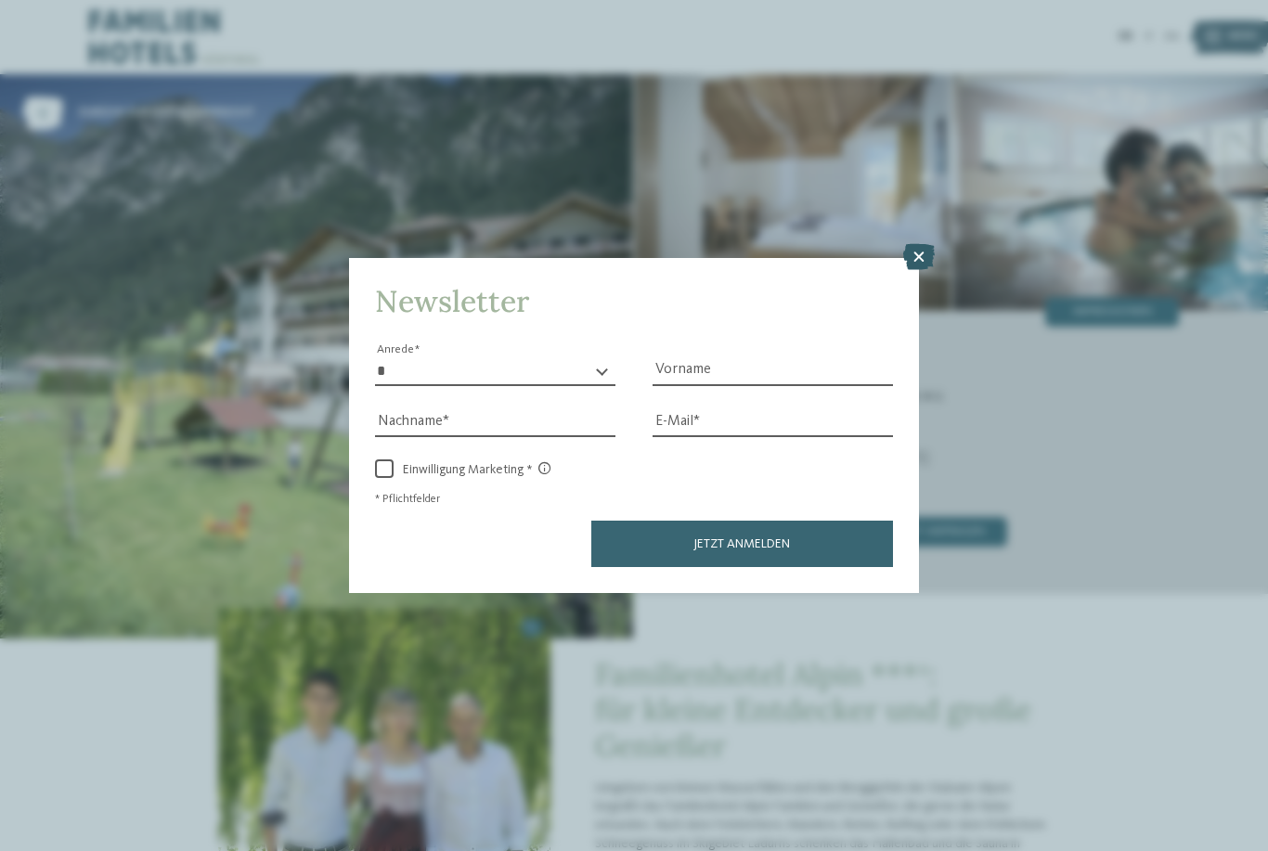
click at [914, 244] on icon at bounding box center [919, 257] width 32 height 26
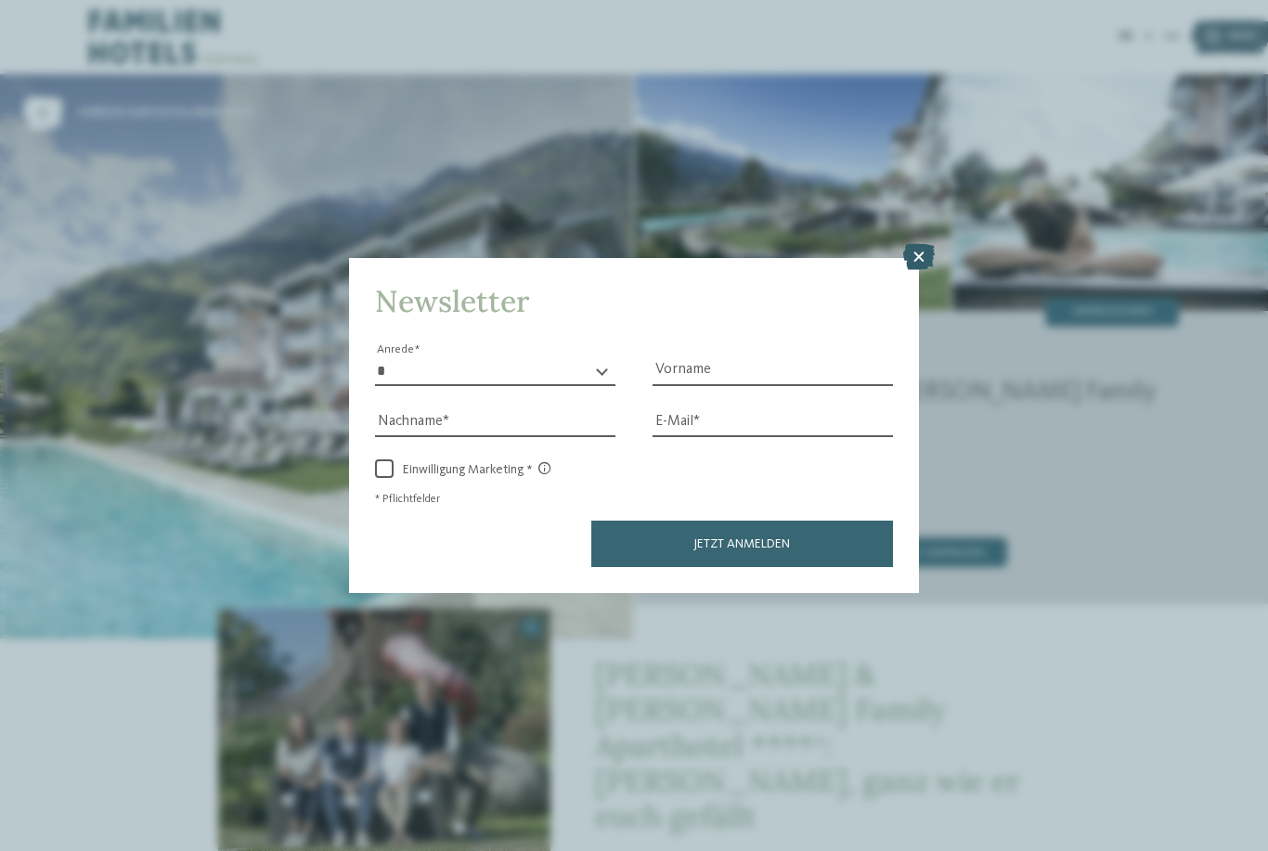
click at [916, 244] on icon at bounding box center [919, 257] width 32 height 26
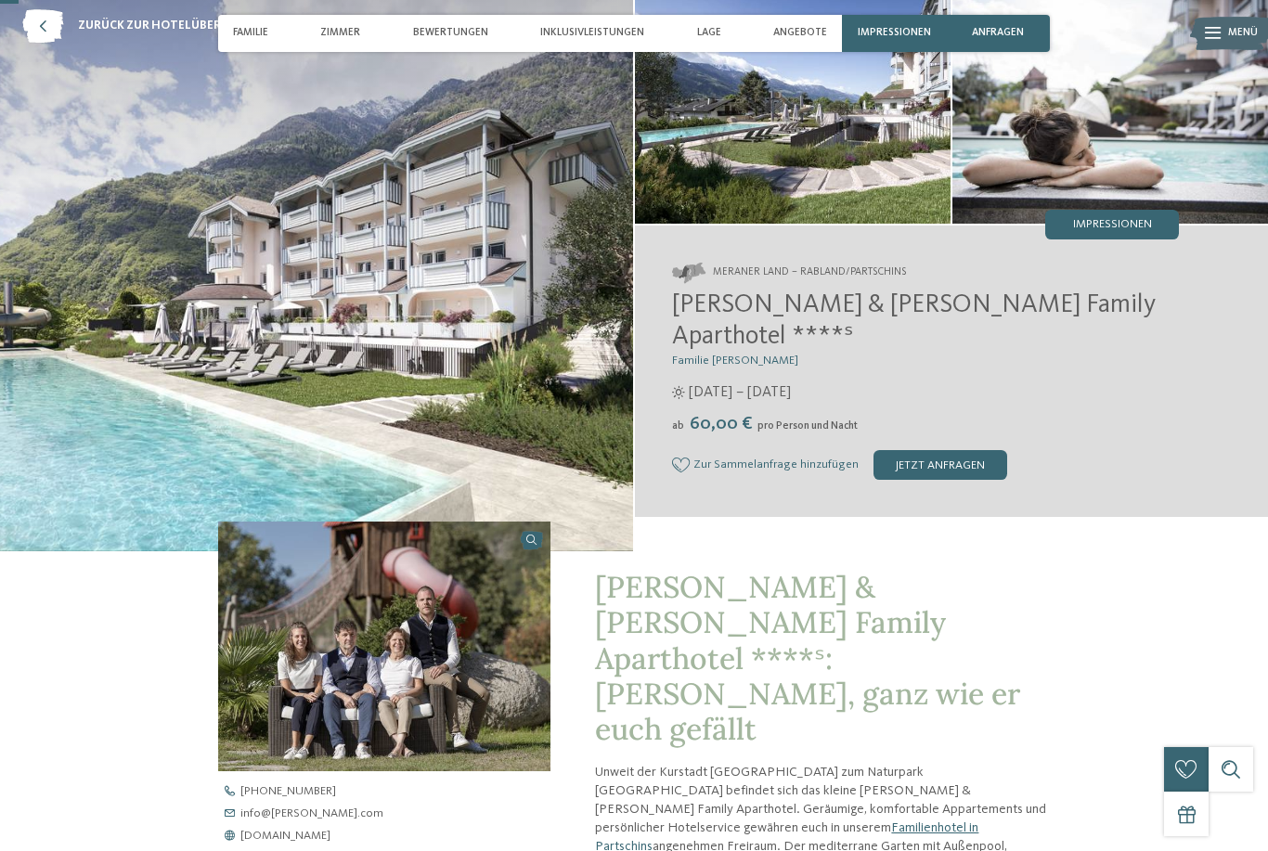
scroll to position [58, 0]
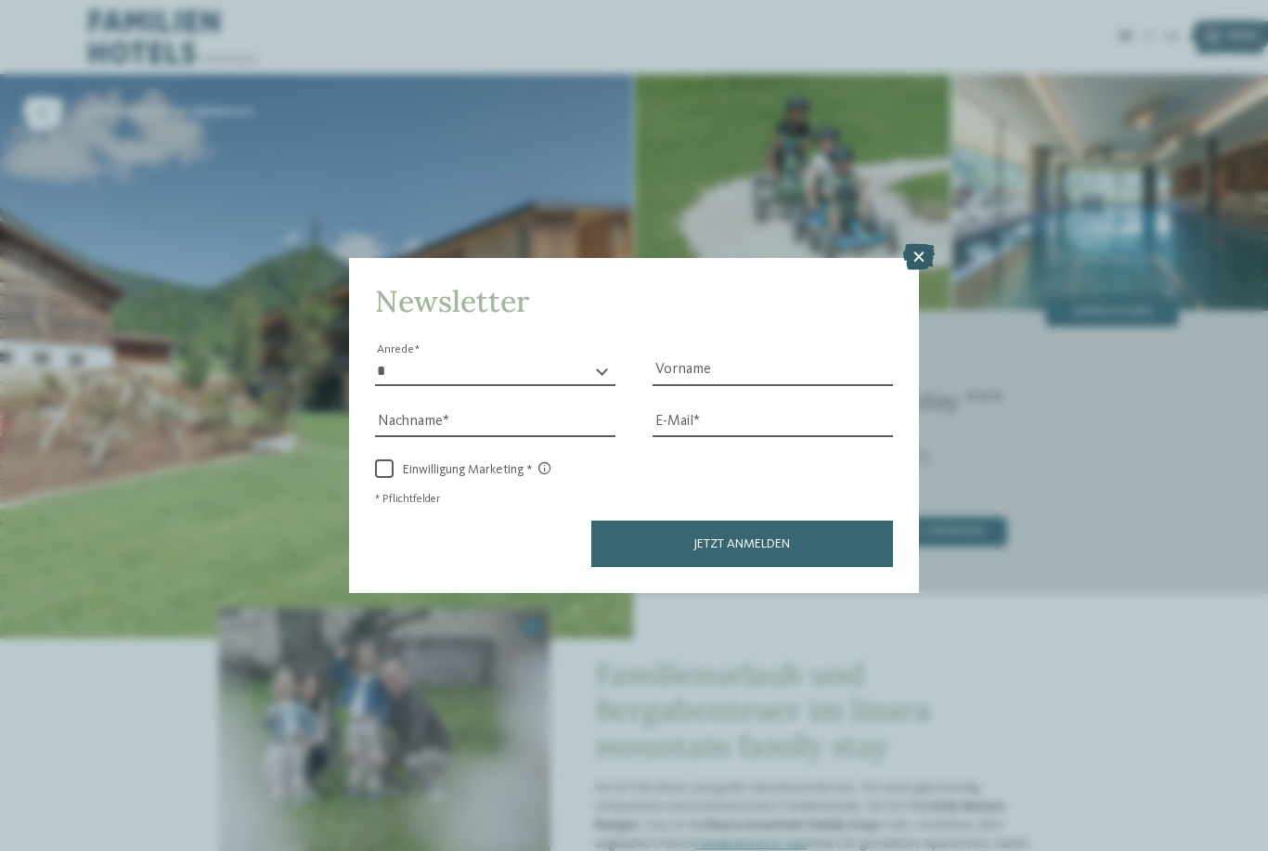
click at [912, 244] on icon at bounding box center [919, 257] width 32 height 26
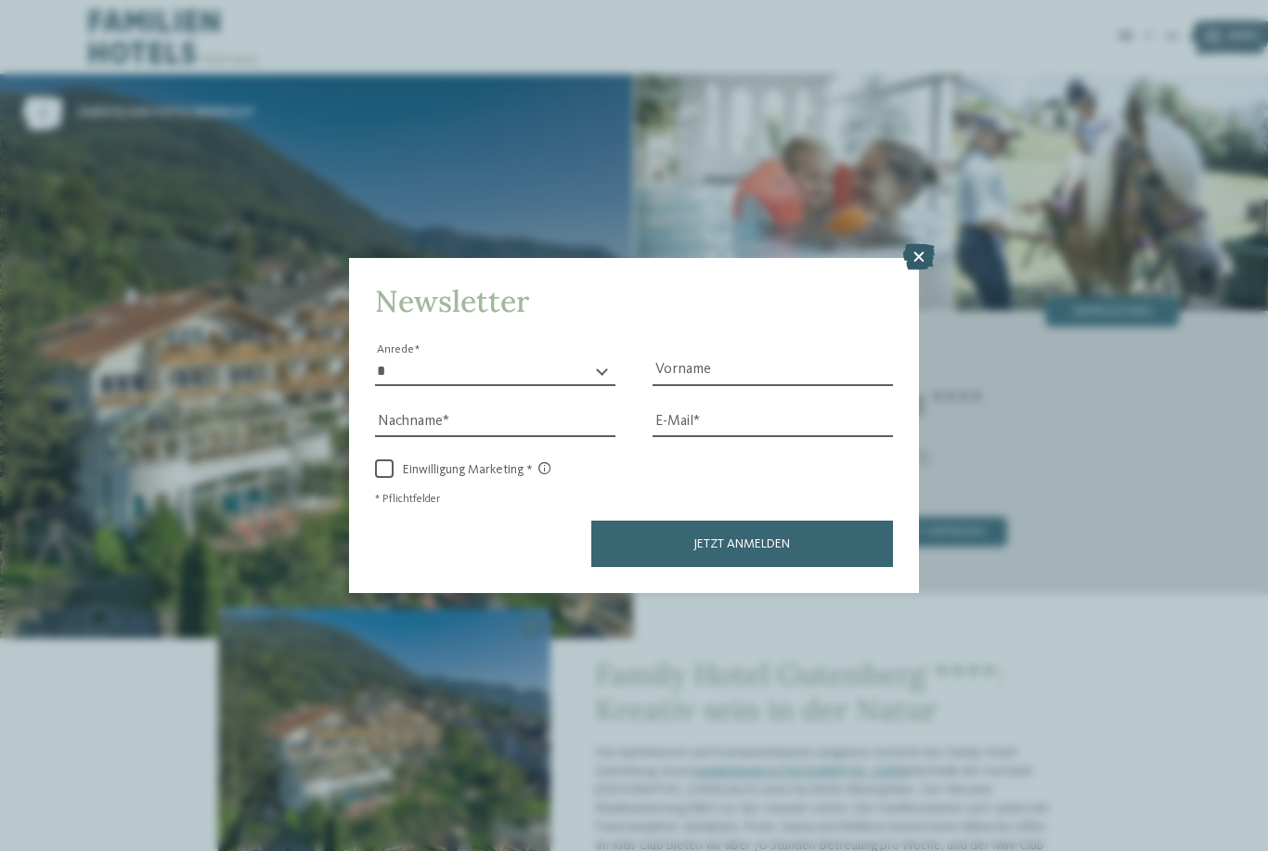
click at [928, 244] on icon at bounding box center [919, 257] width 32 height 26
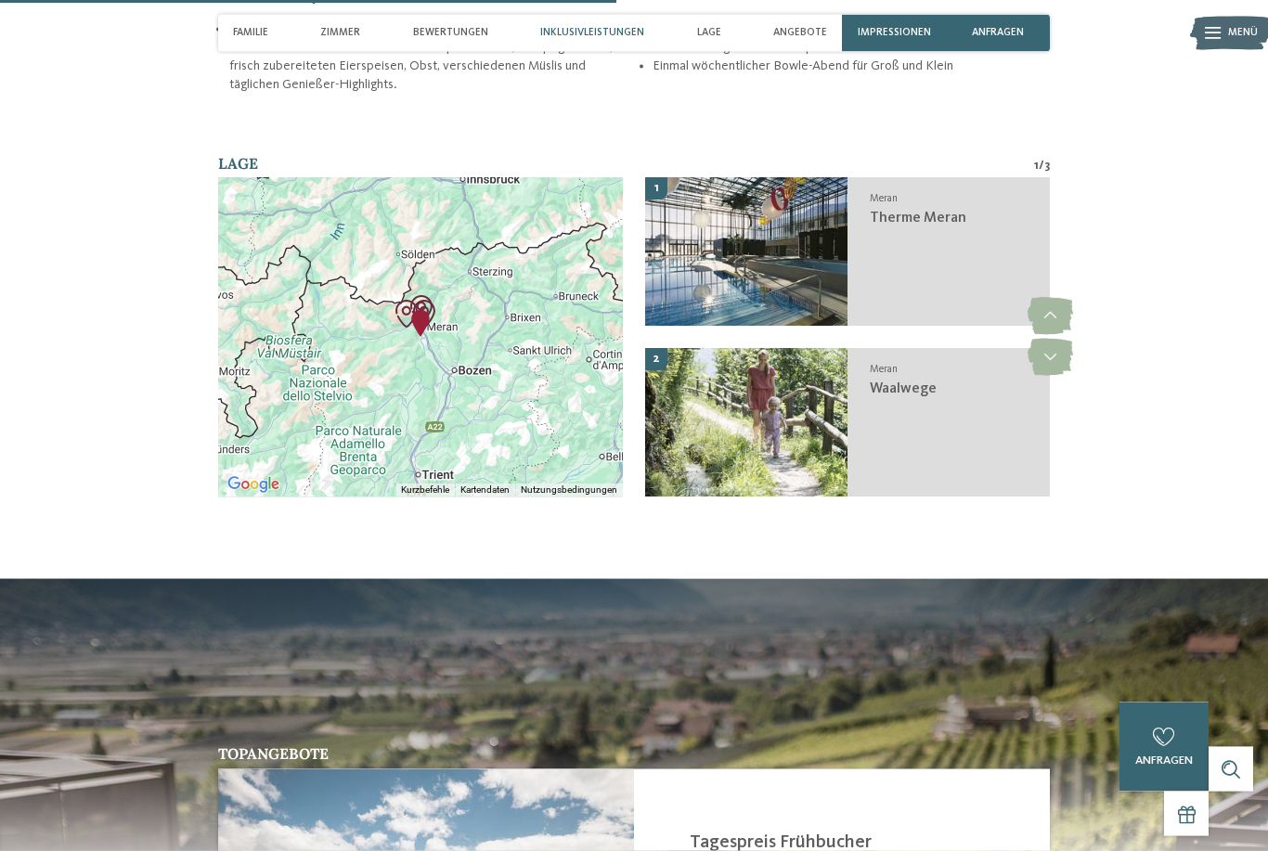
scroll to position [2341, 0]
